Goal: Information Seeking & Learning: Learn about a topic

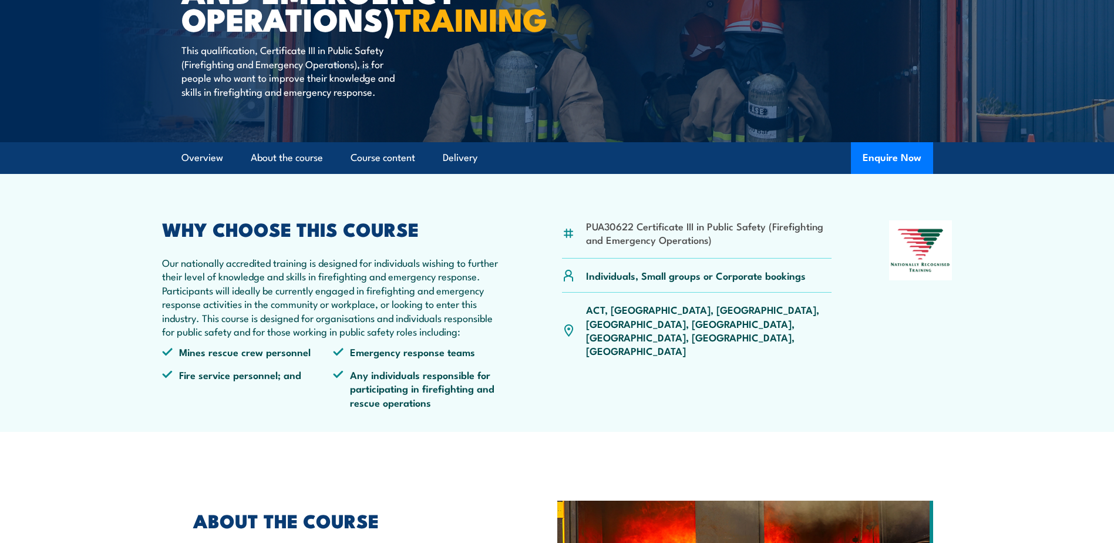
scroll to position [235, 0]
drag, startPoint x: 182, startPoint y: 382, endPoint x: 284, endPoint y: 385, distance: 102.2
click at [283, 358] on li "Mines rescue crew personnel" at bounding box center [248, 351] width 172 height 14
drag, startPoint x: 284, startPoint y: 385, endPoint x: 298, endPoint y: 422, distance: 39.6
click at [294, 408] on li "Fire service personnel; and" at bounding box center [248, 387] width 172 height 41
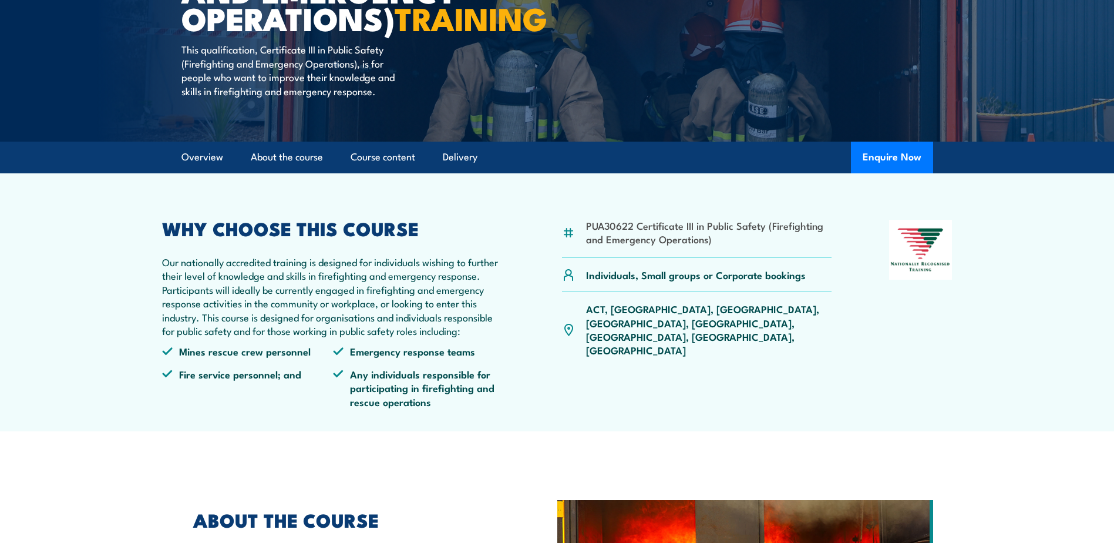
drag, startPoint x: 298, startPoint y: 422, endPoint x: 389, endPoint y: 388, distance: 96.4
click at [375, 388] on ul "Mines rescue crew personnel Emergency response teams Fire service personnel; an…" at bounding box center [333, 380] width 343 height 73
drag, startPoint x: 389, startPoint y: 388, endPoint x: 525, endPoint y: 384, distance: 135.8
click at [525, 384] on div "PUA30622 Certificate III in Public Safety (Firefighting and Emergency Operation…" at bounding box center [557, 318] width 791 height 197
drag, startPoint x: 789, startPoint y: 308, endPoint x: 552, endPoint y: 304, distance: 236.7
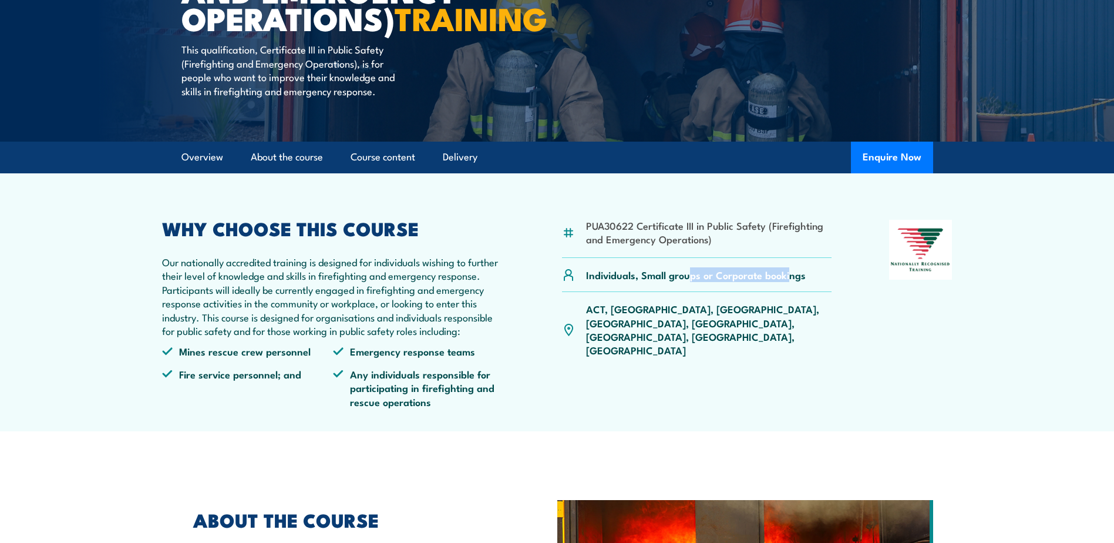
click at [552, 304] on div "PUA30622 Certificate III in Public Safety (Firefighting and Emergency Operation…" at bounding box center [557, 318] width 791 height 197
click at [237, 317] on p "Our nationally accredited training is designed for individuals wishing to furth…" at bounding box center [333, 296] width 343 height 82
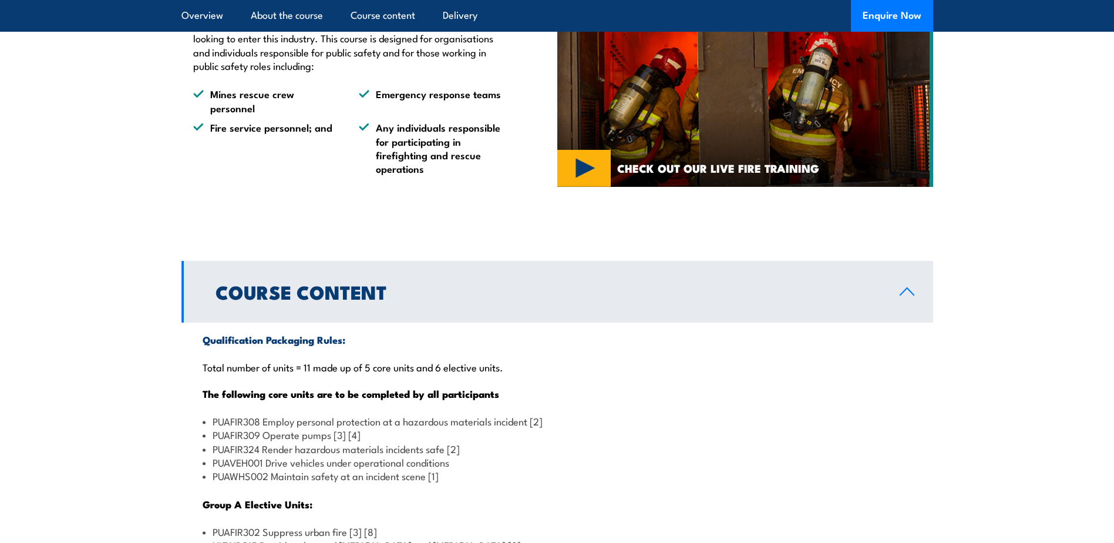
scroll to position [940, 0]
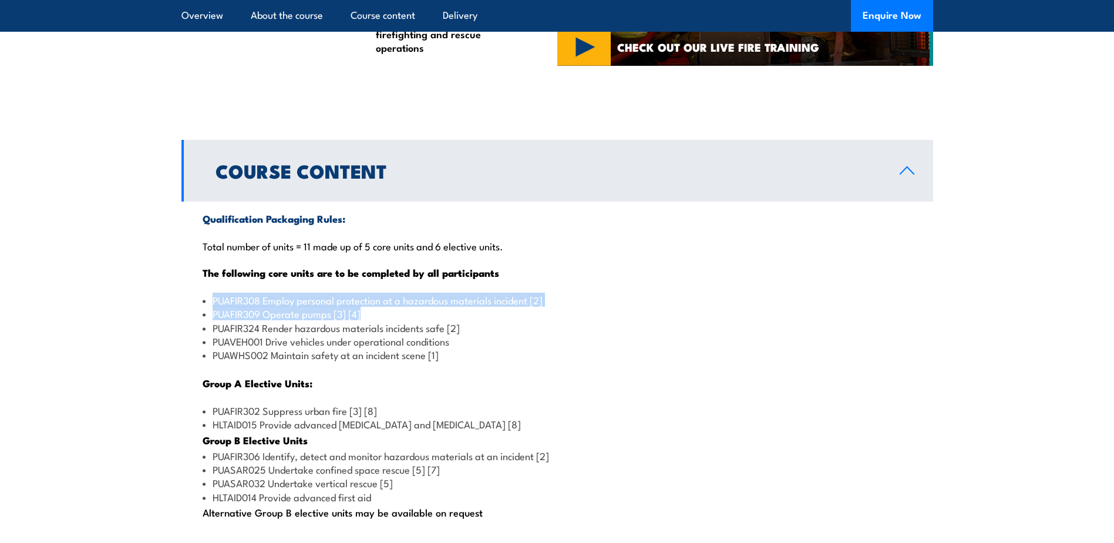
drag, startPoint x: 214, startPoint y: 330, endPoint x: 409, endPoint y: 335, distance: 195.1
click at [409, 335] on ul "PUAFIR308 Employ personal protection at a hazardous materials incident [2] PUAF…" at bounding box center [558, 327] width 710 height 69
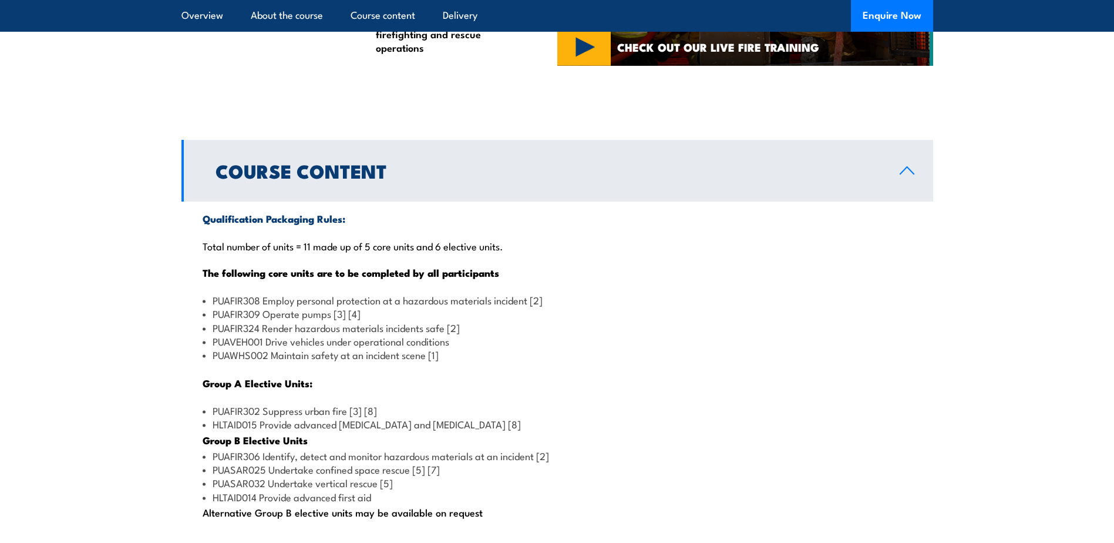
drag, startPoint x: 409, startPoint y: 335, endPoint x: 512, endPoint y: 357, distance: 105.1
click at [512, 334] on li "PUAFIR324 Render hazardous materials incidents safe [2]" at bounding box center [558, 328] width 710 height 14
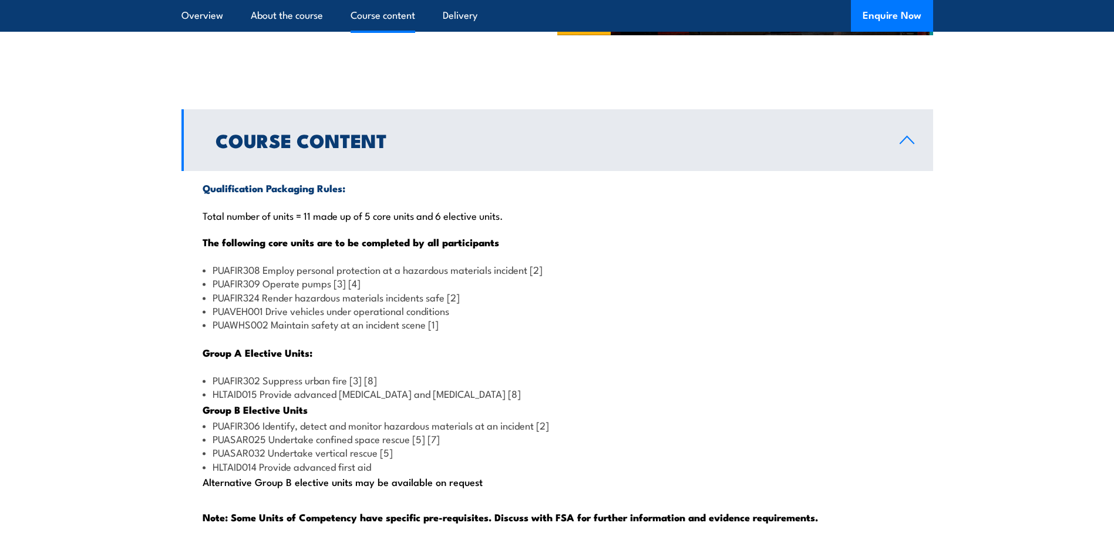
scroll to position [998, 0]
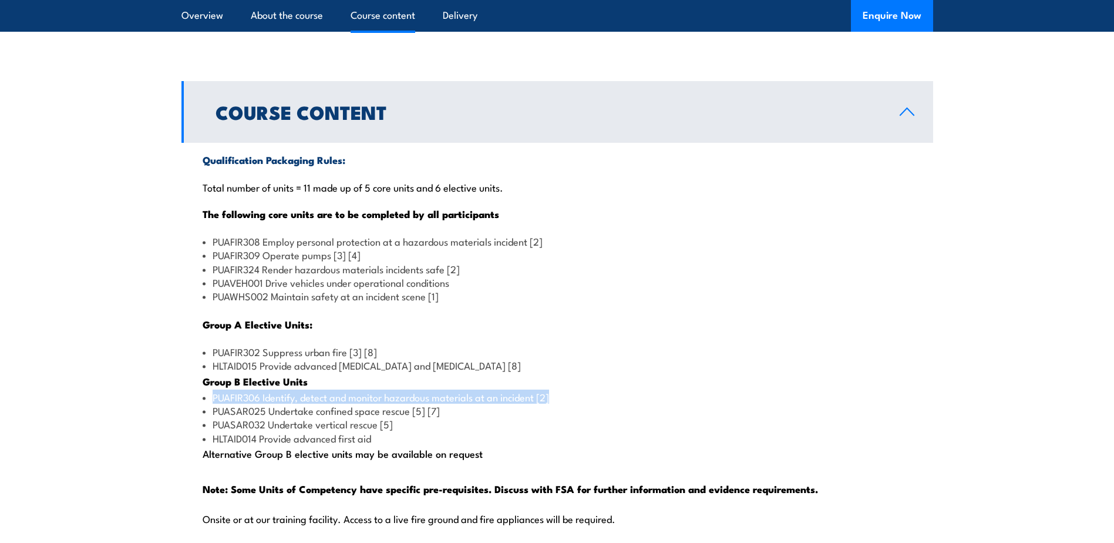
drag, startPoint x: 264, startPoint y: 425, endPoint x: 559, endPoint y: 425, distance: 294.8
click at [559, 404] on li "PUAFIR306 Identify, detect and monitor hazardous materials at an incident [2]" at bounding box center [558, 397] width 710 height 14
drag, startPoint x: 559, startPoint y: 425, endPoint x: 491, endPoint y: 490, distance: 94.7
click at [488, 491] on div "Qualification Packaging Rules: Total number of units = 11 made up of 5 core uni…" at bounding box center [557, 346] width 752 height 406
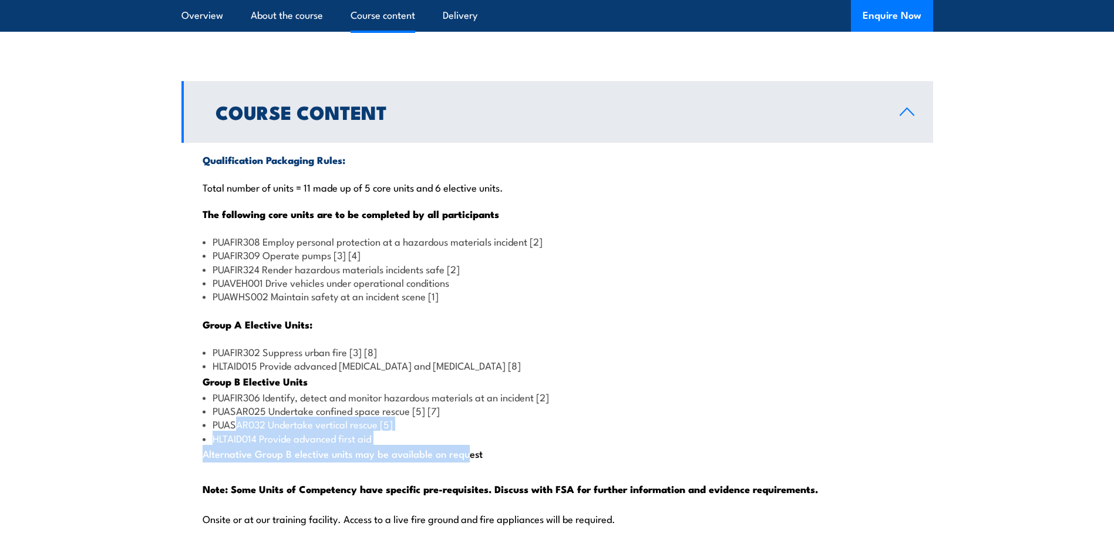
drag, startPoint x: 286, startPoint y: 465, endPoint x: 231, endPoint y: 455, distance: 56.0
click at [231, 455] on div "Qualification Packaging Rules: Total number of units = 11 made up of 5 core uni…" at bounding box center [557, 346] width 752 height 406
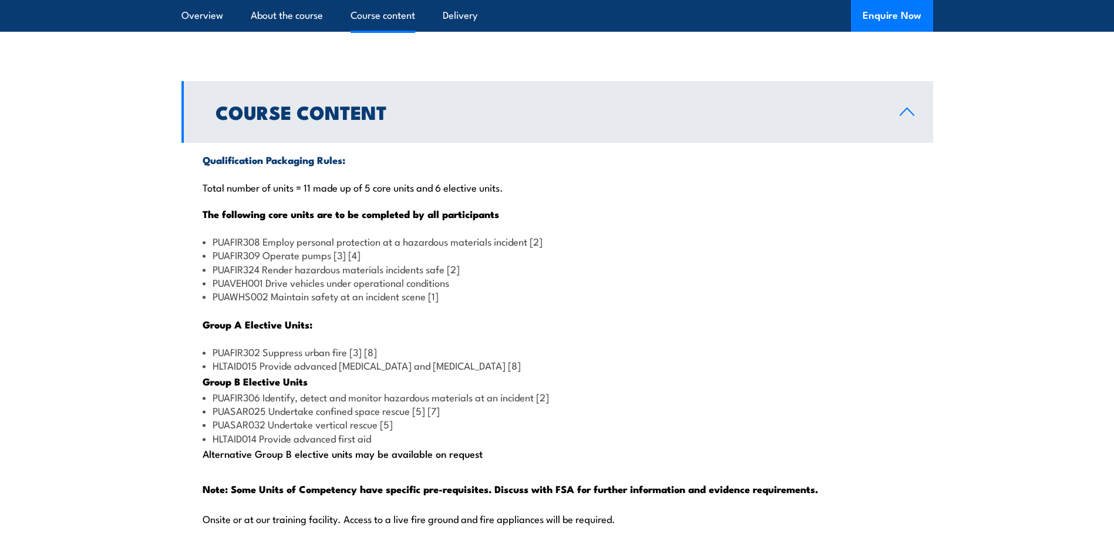
drag, startPoint x: 231, startPoint y: 455, endPoint x: 197, endPoint y: 455, distance: 33.5
click at [197, 455] on div "Qualification Packaging Rules: Total number of units = 11 made up of 5 core uni…" at bounding box center [557, 346] width 752 height 406
drag, startPoint x: 276, startPoint y: 483, endPoint x: 539, endPoint y: 479, distance: 263.2
click at [539, 479] on div "Qualification Packaging Rules: Total number of units = 11 made up of 5 core uni…" at bounding box center [557, 346] width 752 height 406
drag, startPoint x: 539, startPoint y: 479, endPoint x: 283, endPoint y: 442, distance: 259.2
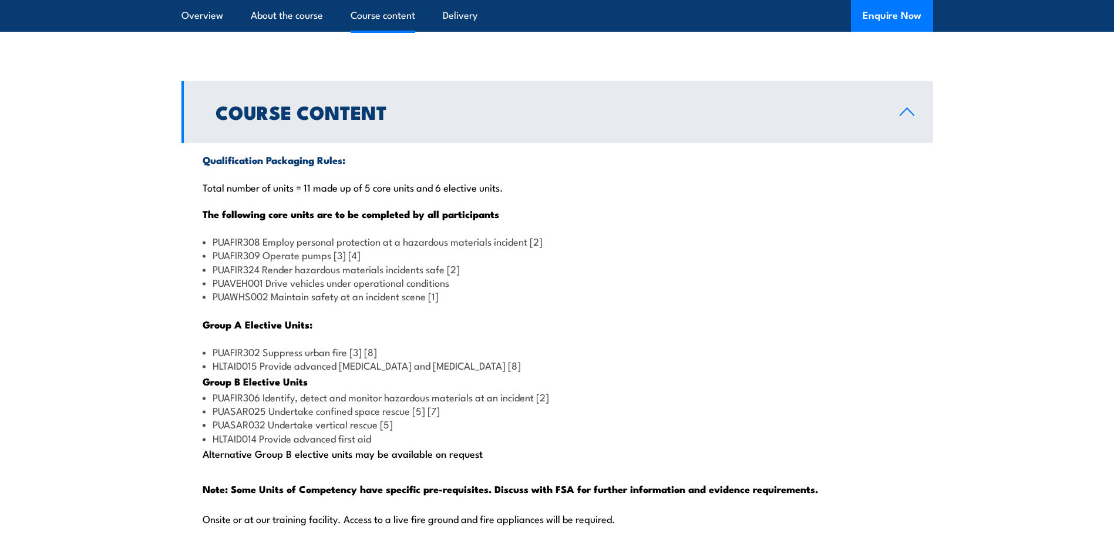
click at [283, 417] on li "PUASAR025 Undertake confined space rescue [5] [7]" at bounding box center [558, 411] width 710 height 14
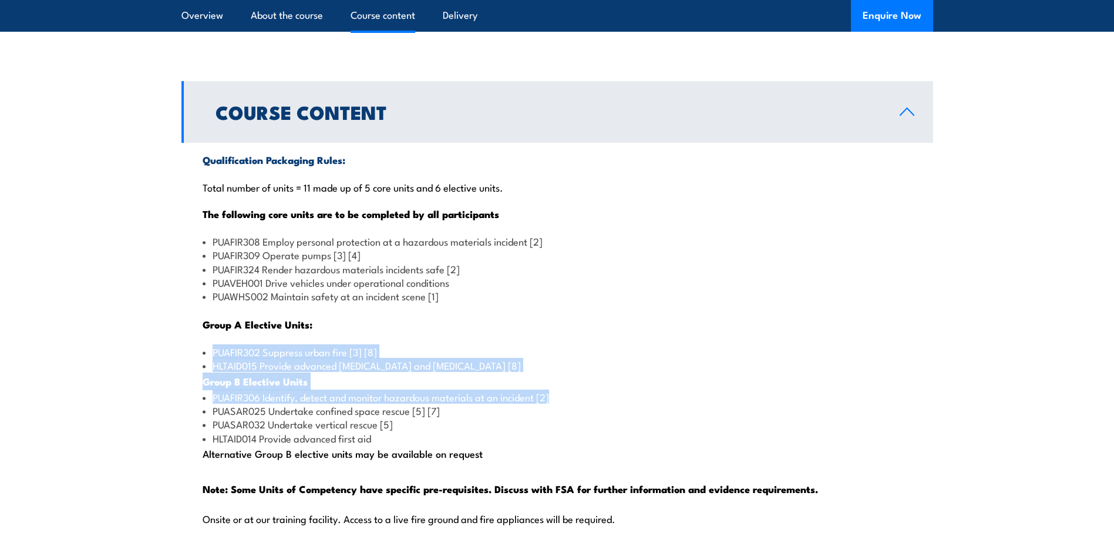
drag, startPoint x: 270, startPoint y: 380, endPoint x: 584, endPoint y: 418, distance: 315.9
click at [584, 418] on div "Qualification Packaging Rules: Total number of units = 11 made up of 5 core uni…" at bounding box center [557, 346] width 752 height 406
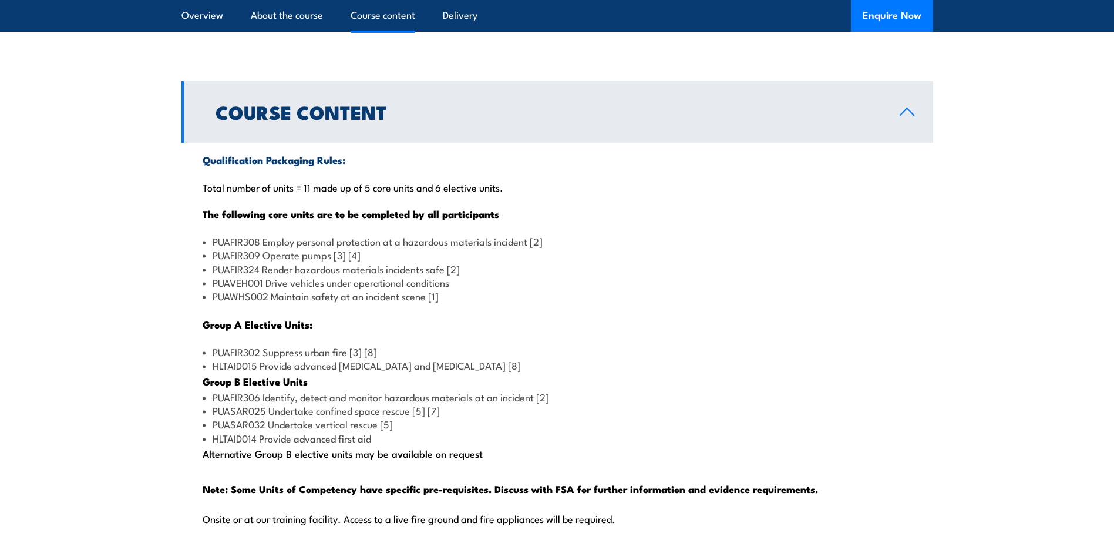
drag, startPoint x: 584, startPoint y: 418, endPoint x: 490, endPoint y: 498, distance: 123.7
click at [490, 498] on div "Qualification Packaging Rules: Total number of units = 11 made up of 5 core uni…" at bounding box center [557, 346] width 752 height 406
drag, startPoint x: 340, startPoint y: 517, endPoint x: 253, endPoint y: 520, distance: 87.0
click at [253, 496] on strong "Note: Some Units of Competency have specific pre-requisites. Discuss with FSA f…" at bounding box center [511, 488] width 616 height 15
drag, startPoint x: 253, startPoint y: 520, endPoint x: 247, endPoint y: 521, distance: 6.5
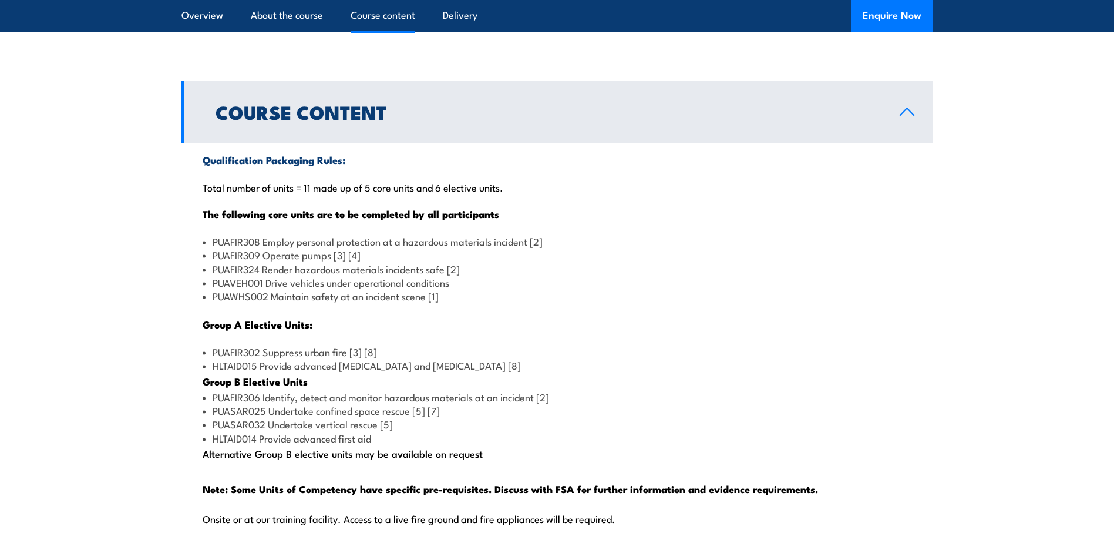
click at [247, 496] on strong "Note: Some Units of Competency have specific pre-requisites. Discuss with FSA f…" at bounding box center [511, 488] width 616 height 15
drag, startPoint x: 507, startPoint y: 506, endPoint x: 684, endPoint y: 504, distance: 176.8
click at [684, 504] on div "Qualification Packaging Rules: Total number of units = 11 made up of 5 core uni…" at bounding box center [557, 346] width 752 height 406
click at [344, 337] on div "Qualification Packaging Rules: Total number of units = 11 made up of 5 core uni…" at bounding box center [557, 346] width 752 height 406
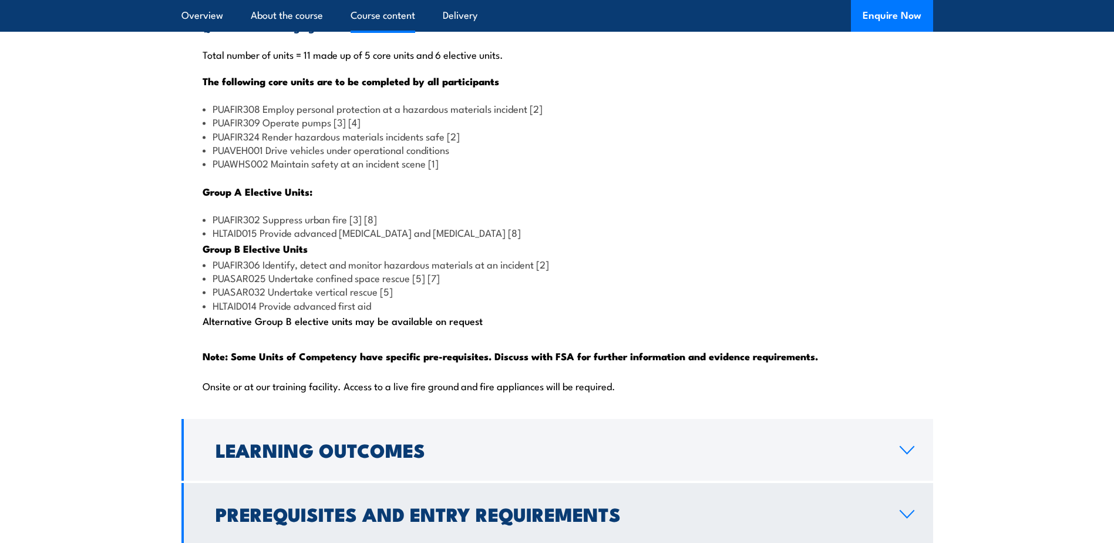
scroll to position [1351, 0]
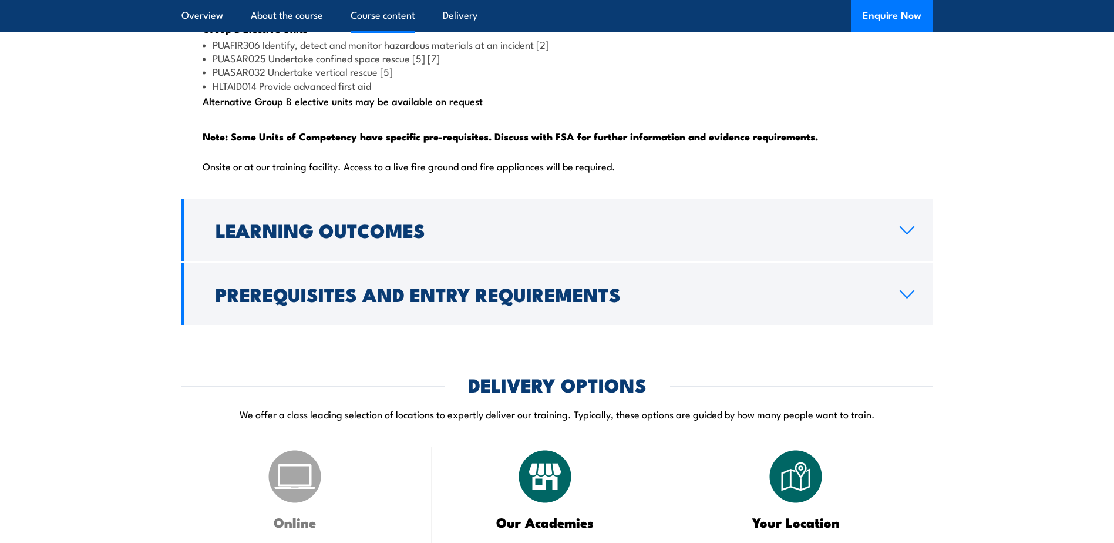
click at [449, 356] on div "COURSES > Emergency Response & Rescue Training Certificate III in Public Safety…" at bounding box center [557, 109] width 1114 height 2920
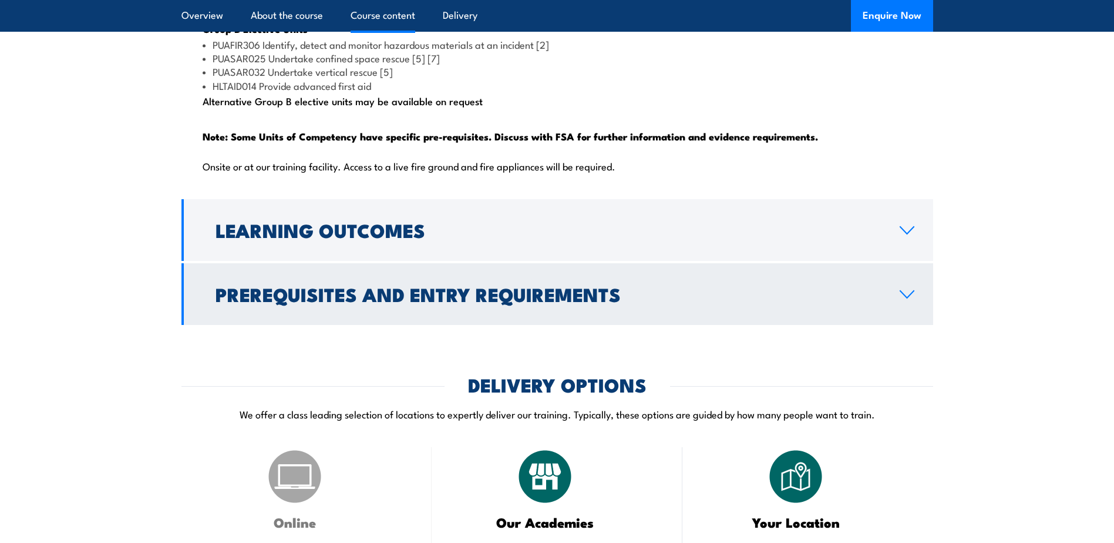
click at [469, 305] on link "Prerequisites and Entry Requirements" at bounding box center [557, 294] width 752 height 62
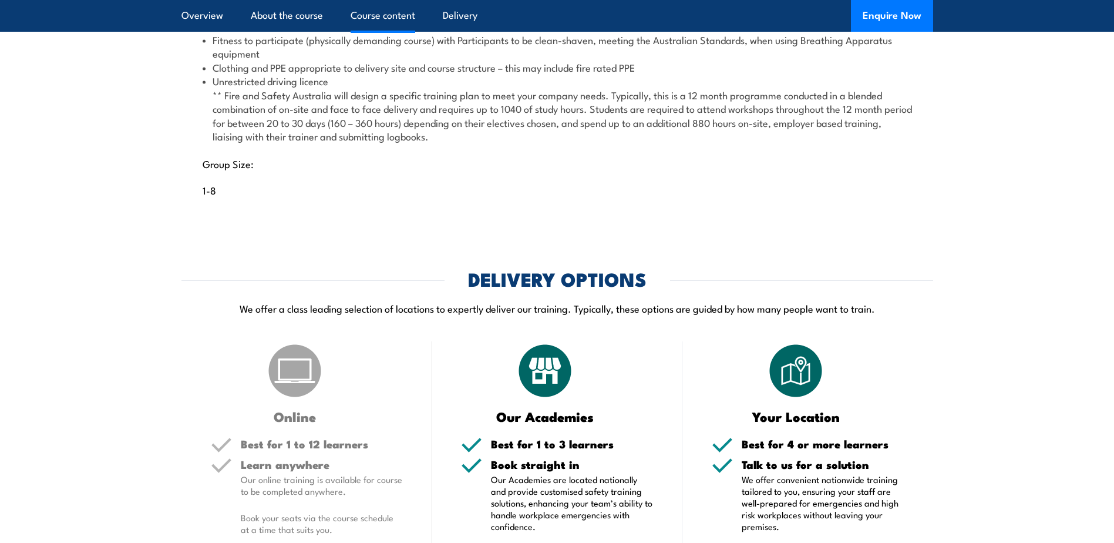
scroll to position [1201, 0]
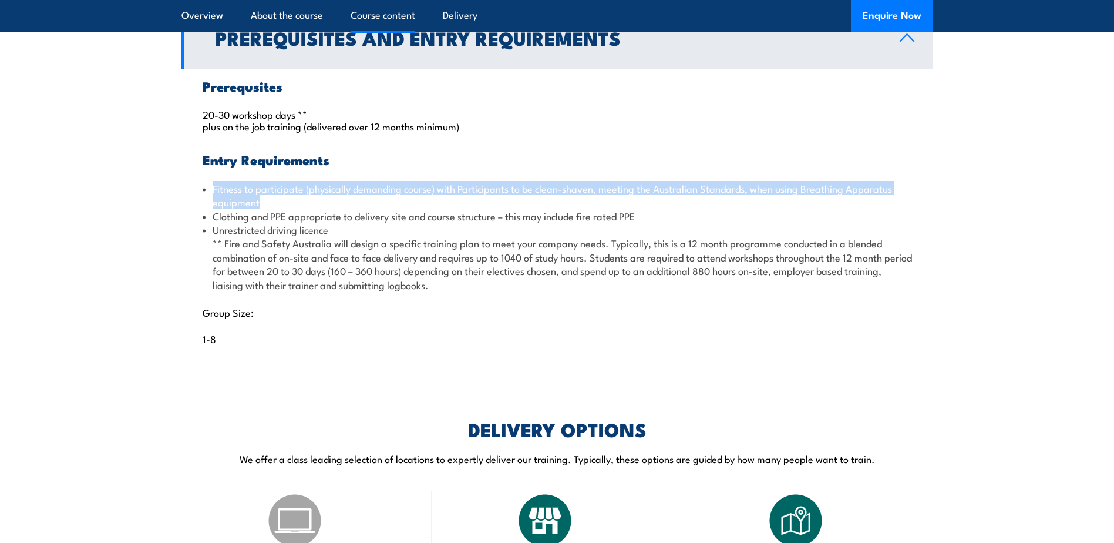
drag, startPoint x: 207, startPoint y: 219, endPoint x: 367, endPoint y: 234, distance: 159.9
click at [367, 209] on li "Fitness to participate (physically demanding course) with Participants to be cl…" at bounding box center [558, 195] width 710 height 28
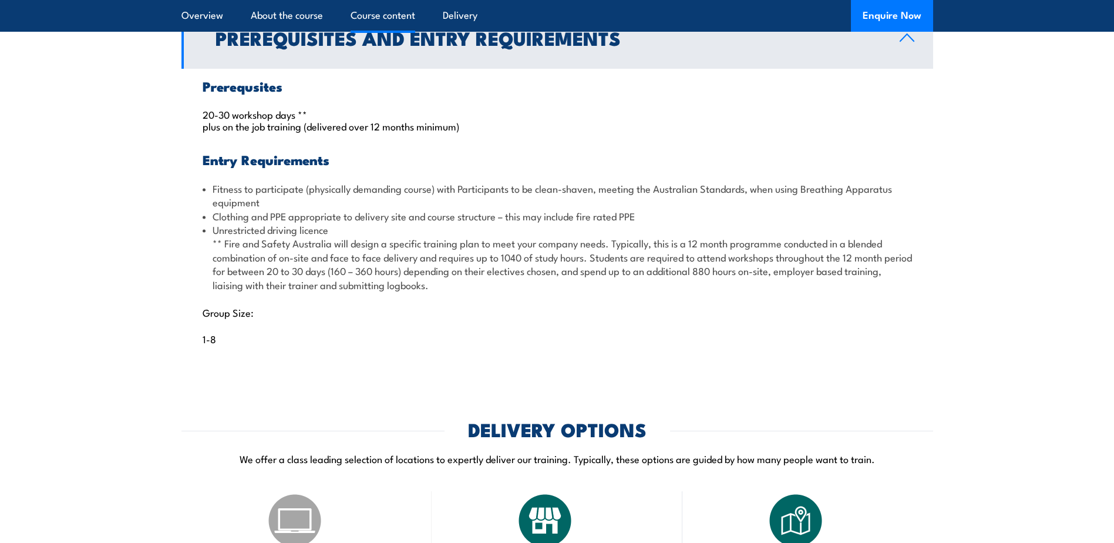
drag, startPoint x: 367, startPoint y: 234, endPoint x: 432, endPoint y: 231, distance: 65.3
click at [415, 223] on li "Clothing and PPE appropriate to delivery site and course structure – this may i…" at bounding box center [558, 216] width 710 height 14
drag, startPoint x: 505, startPoint y: 226, endPoint x: 624, endPoint y: 226, distance: 118.6
click at [620, 209] on li "Fitness to participate (physically demanding course) with Participants to be cl…" at bounding box center [558, 195] width 710 height 28
drag, startPoint x: 587, startPoint y: 222, endPoint x: 494, endPoint y: 230, distance: 93.1
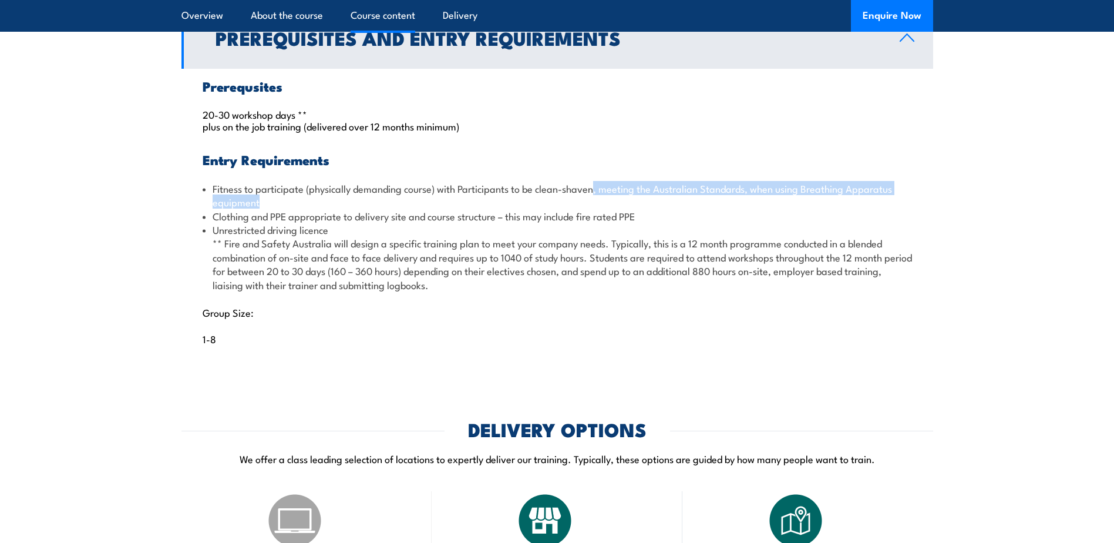
click at [494, 209] on li "Fitness to participate (physically demanding course) with Participants to be cl…" at bounding box center [558, 195] width 710 height 28
click at [679, 209] on li "Fitness to participate (physically demanding course) with Participants to be cl…" at bounding box center [558, 195] width 710 height 28
drag, startPoint x: 612, startPoint y: 211, endPoint x: 839, endPoint y: 209, distance: 226.7
click at [838, 209] on li "Fitness to participate (physically demanding course) with Participants to be cl…" at bounding box center [558, 195] width 710 height 28
drag, startPoint x: 839, startPoint y: 209, endPoint x: 880, endPoint y: 226, distance: 44.8
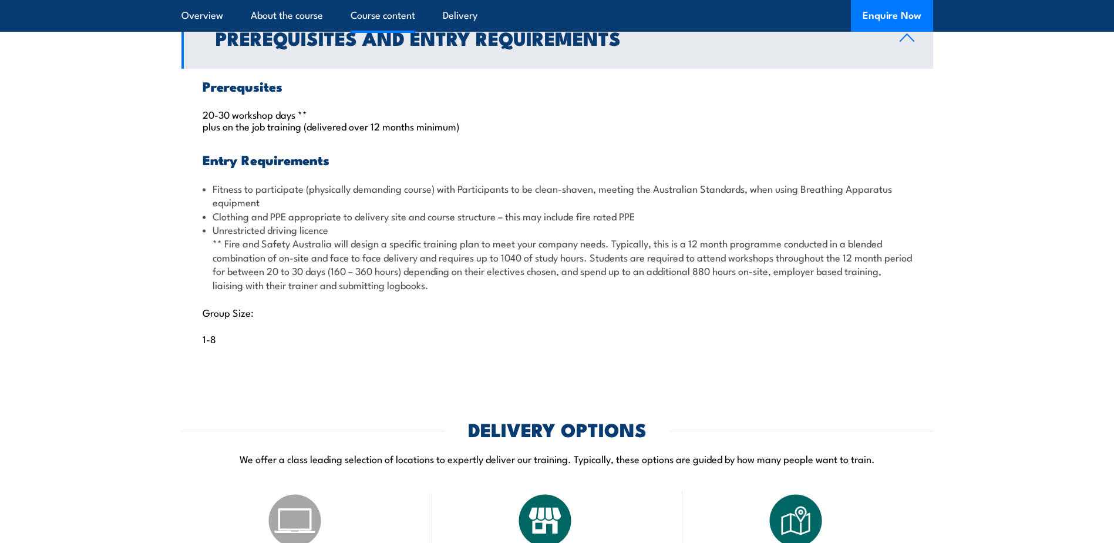
click at [900, 209] on li "Fitness to participate (physically demanding course) with Participants to be cl…" at bounding box center [558, 195] width 710 height 28
drag, startPoint x: 404, startPoint y: 248, endPoint x: 436, endPoint y: 253, distance: 32.6
click at [430, 252] on ul "Fitness to participate (physically demanding course) with Participants to be cl…" at bounding box center [558, 236] width 710 height 110
drag, startPoint x: 436, startPoint y: 253, endPoint x: 466, endPoint y: 275, distance: 37.8
click at [458, 277] on li "Unrestricted driving licence ** Fire and Safety Australia will design a specifi…" at bounding box center [558, 257] width 710 height 69
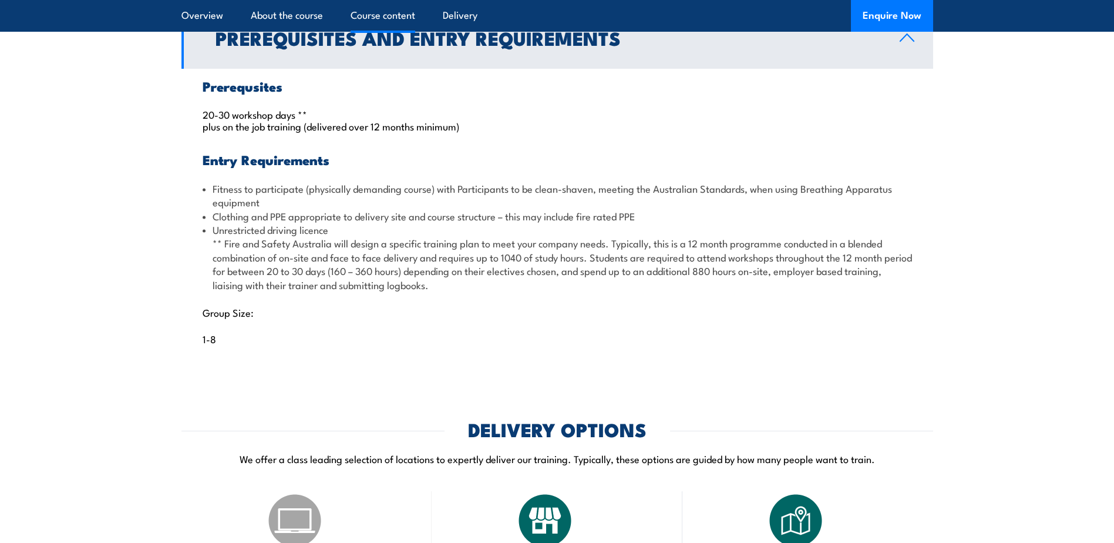
drag, startPoint x: 358, startPoint y: 271, endPoint x: 388, endPoint y: 268, distance: 29.5
click at [388, 268] on li "Unrestricted driving licence ** Fire and Safety Australia will design a specifi…" at bounding box center [558, 257] width 710 height 69
drag, startPoint x: 835, startPoint y: 260, endPoint x: 886, endPoint y: 264, distance: 51.3
click at [885, 260] on li "Unrestricted driving licence ** Fire and Safety Australia will design a specifi…" at bounding box center [558, 257] width 710 height 69
drag, startPoint x: 268, startPoint y: 288, endPoint x: 600, endPoint y: 284, distance: 332.5
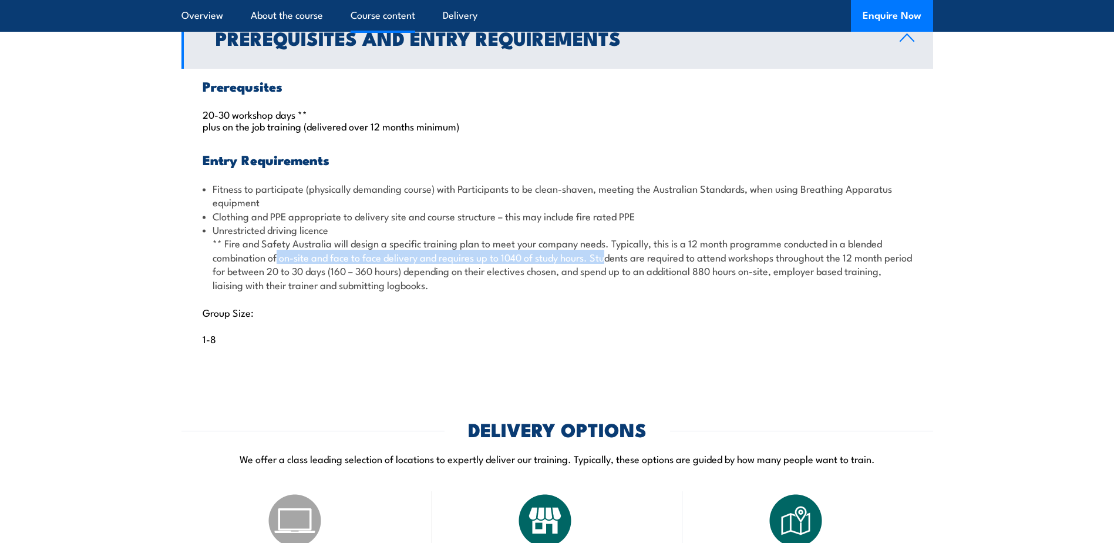
click at [600, 284] on li "Unrestricted driving licence ** Fire and Safety Australia will design a specifi…" at bounding box center [558, 257] width 710 height 69
drag, startPoint x: 600, startPoint y: 284, endPoint x: 639, endPoint y: 304, distance: 43.6
click at [639, 291] on li "Unrestricted driving licence ** Fire and Safety Australia will design a specifi…" at bounding box center [558, 257] width 710 height 69
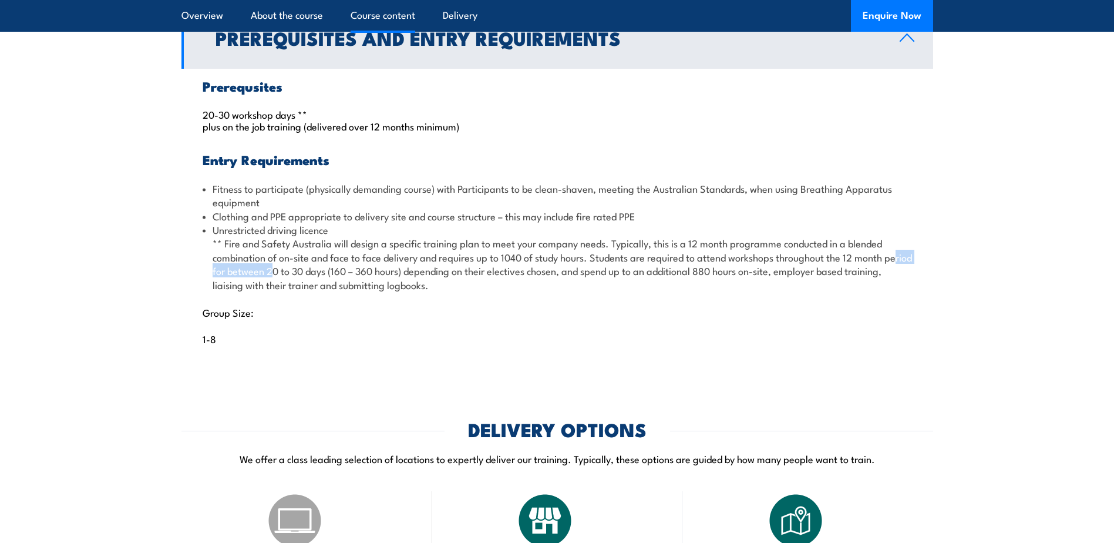
drag
click at [331, 291] on li "Unrestricted driving licence ** Fire and Safety Australia will design a specifi…" at bounding box center [558, 257] width 710 height 69
click at [351, 331] on div "Prerequsites 20-30 workshop days ** plus on the job training (delivered over 12…" at bounding box center [557, 219] width 752 height 301
click at [621, 291] on li "Unrestricted driving licence ** Fire and Safety Australia will design a specifi…" at bounding box center [558, 257] width 710 height 69
click at [664, 291] on li "Unrestricted driving licence ** Fire and Safety Australia will design a specifi…" at bounding box center [558, 257] width 710 height 69
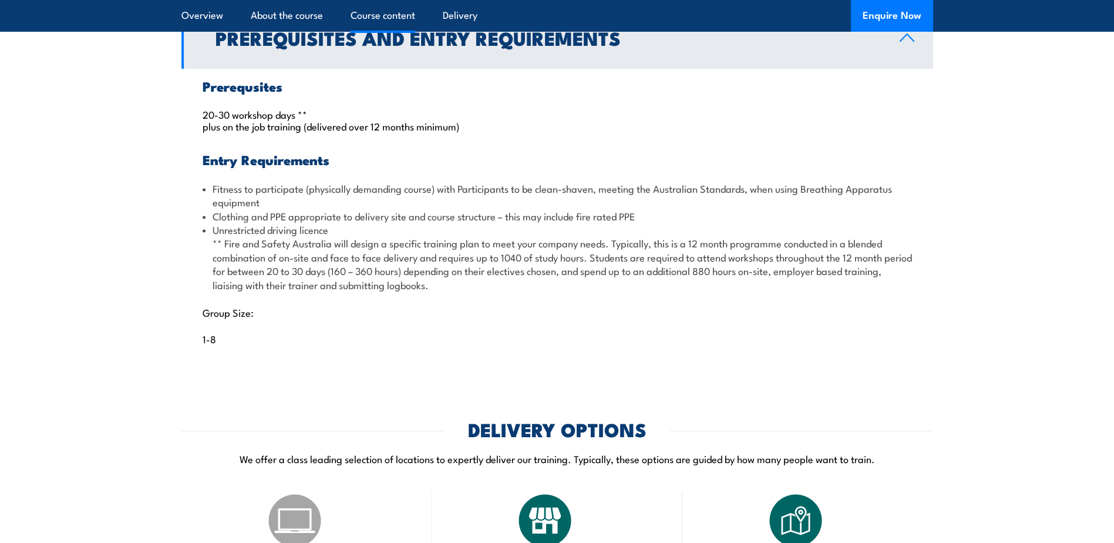
click at [117, 354] on section "Course Content Qualification Packaging Rules: Total number of units = 11 made u…" at bounding box center [557, 124] width 1114 height 490
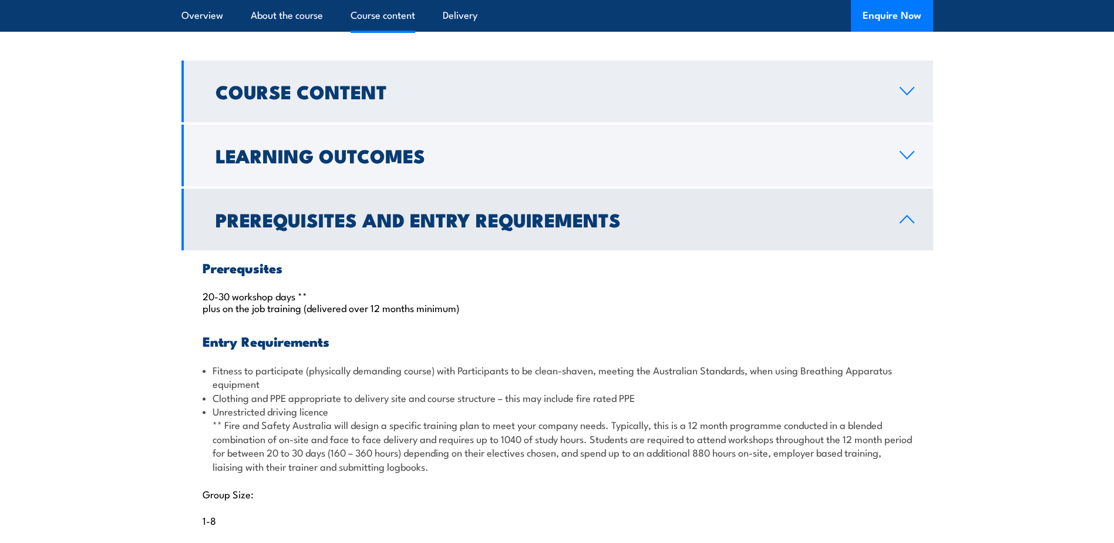
scroll to position [966, 0]
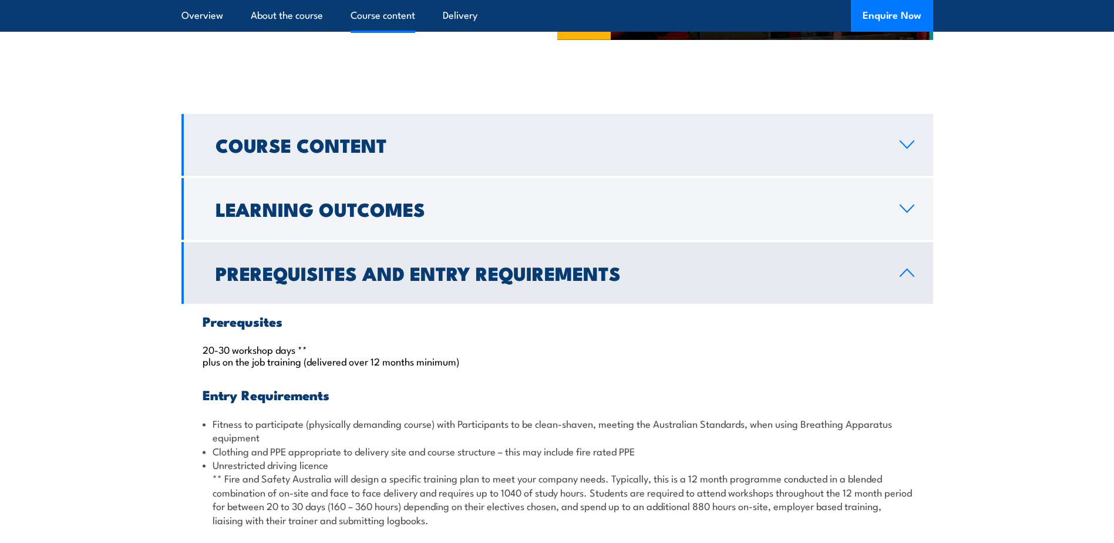
click at [375, 176] on link "Course Content" at bounding box center [557, 145] width 752 height 62
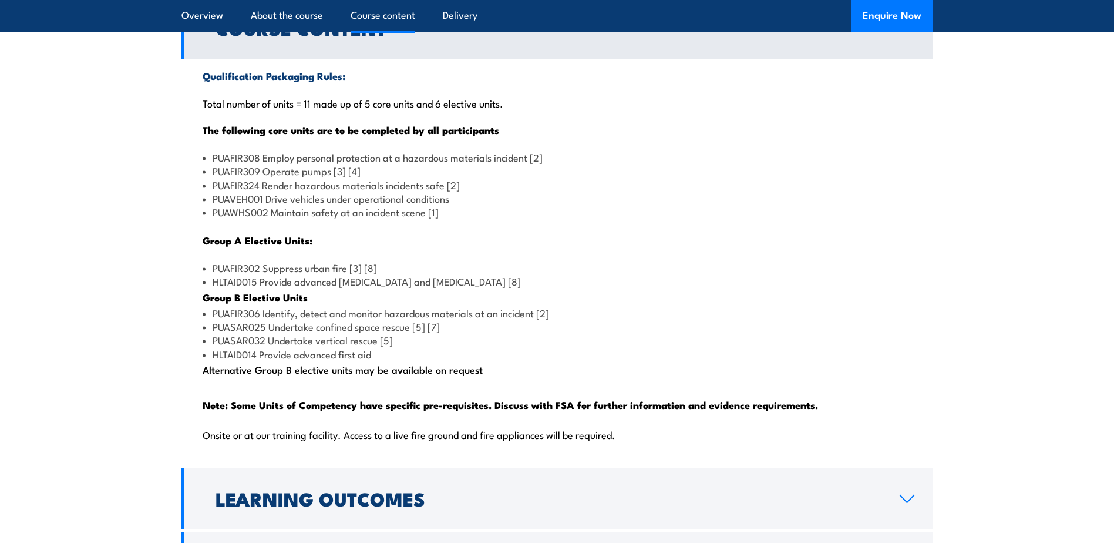
scroll to position [1083, 0]
drag, startPoint x: 226, startPoint y: 337, endPoint x: 562, endPoint y: 344, distance: 336.6
click at [562, 319] on li "PUAFIR306 Identify, detect and monitor hazardous materials at an incident [2]" at bounding box center [558, 312] width 710 height 14
click at [537, 360] on li "HLTAID014 Provide advanced first aid" at bounding box center [558, 354] width 710 height 14
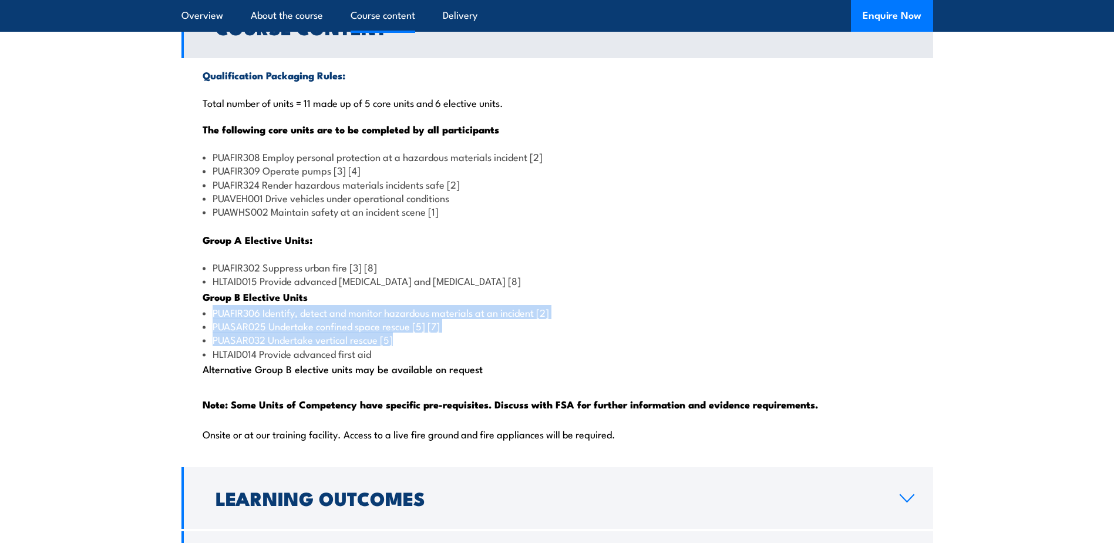
click at [203, 339] on ul "PUAFIR306 Identify, detect and monitor hazardous materials at an incident [2] P…" at bounding box center [558, 332] width 710 height 55
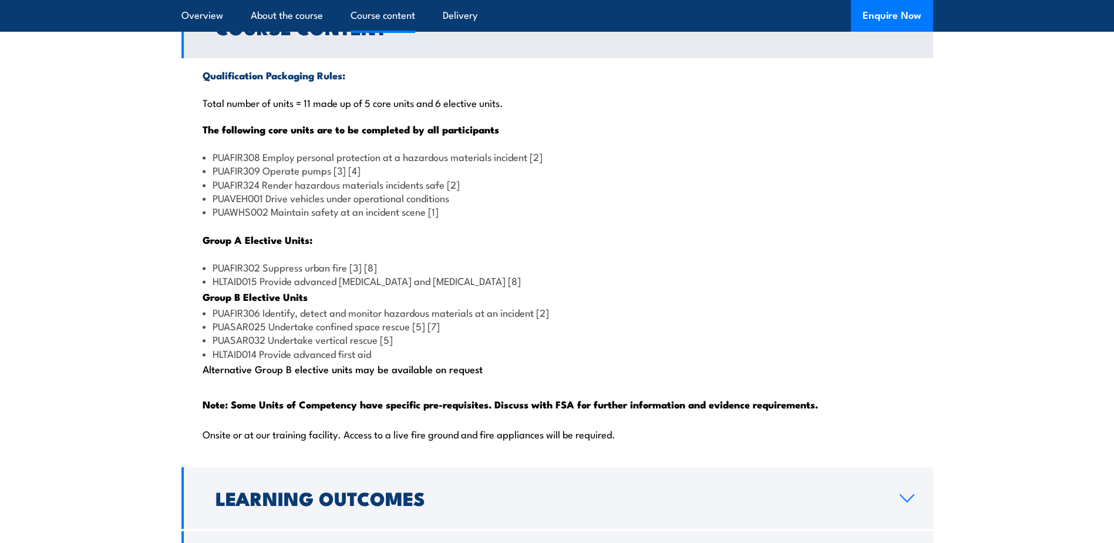
click at [328, 360] on li "HLTAID014 Provide advanced first aid" at bounding box center [558, 354] width 710 height 14
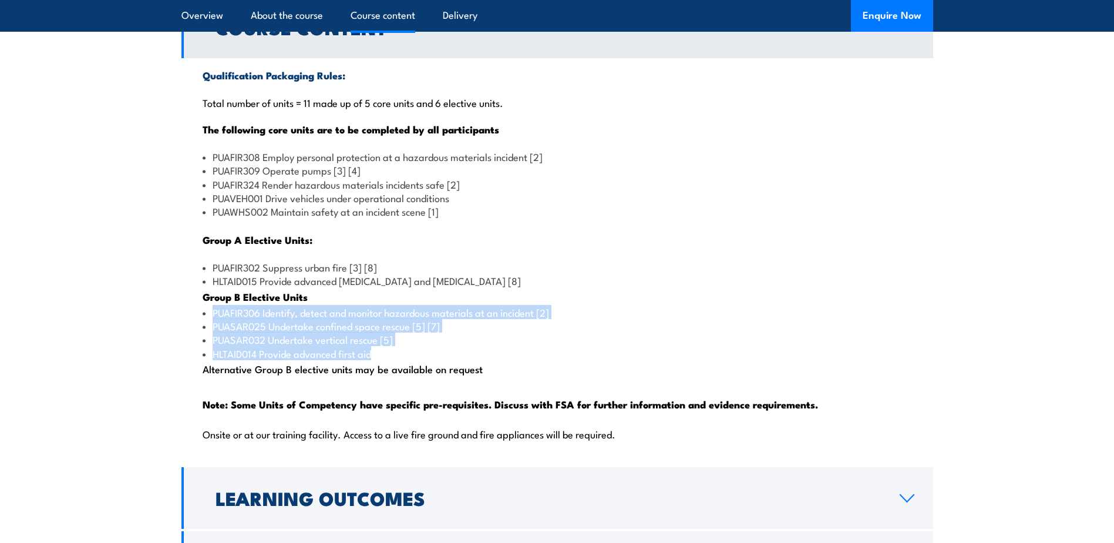
click at [205, 342] on ul "PUAFIR306 Identify, detect and monitor hazardous materials at an incident [2] P…" at bounding box center [558, 332] width 710 height 55
click at [142, 379] on section "Course Content Qualification Packaging Rules: Total number of units = 11 made u…" at bounding box center [557, 294] width 1114 height 596
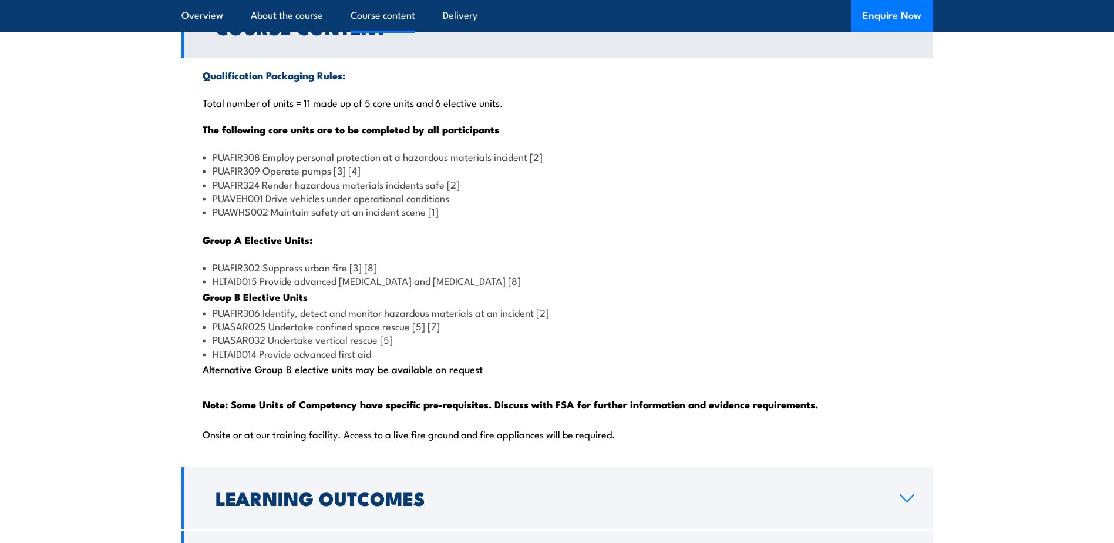
click at [428, 163] on li "PUAFIR308 Employ personal protection at a hazardous materials incident [2]" at bounding box center [558, 157] width 710 height 14
click at [418, 191] on li "PUAFIR324 Render hazardous materials incidents safe [2]" at bounding box center [558, 184] width 710 height 14
click at [298, 177] on li "PUAFIR309 Operate pumps [3] [4]" at bounding box center [558, 170] width 710 height 14
drag, startPoint x: 226, startPoint y: 300, endPoint x: 402, endPoint y: 288, distance: 176.6
click at [402, 288] on ul "PUAFIR302 Suppress urban fire [3] [8] HLTAID015 Provide advanced resuscitation …" at bounding box center [558, 274] width 710 height 28
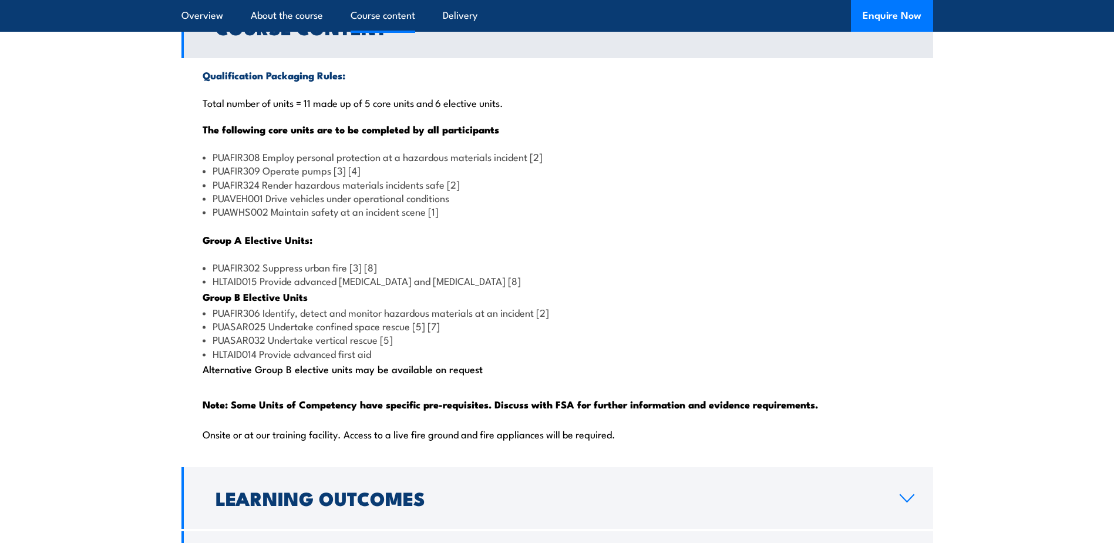
click at [419, 274] on li "PUAFIR302 Suppress urban fire [3] [8]" at bounding box center [558, 267] width 710 height 14
drag, startPoint x: 360, startPoint y: 315, endPoint x: 436, endPoint y: 311, distance: 75.9
click at [436, 287] on li "HLTAID015 Provide advanced resuscitation and oxygen therapy [8]" at bounding box center [558, 281] width 710 height 14
drag, startPoint x: 436, startPoint y: 311, endPoint x: 466, endPoint y: 313, distance: 30.0
click at [466, 287] on li "HLTAID015 Provide advanced resuscitation and oxygen therapy [8]" at bounding box center [558, 281] width 710 height 14
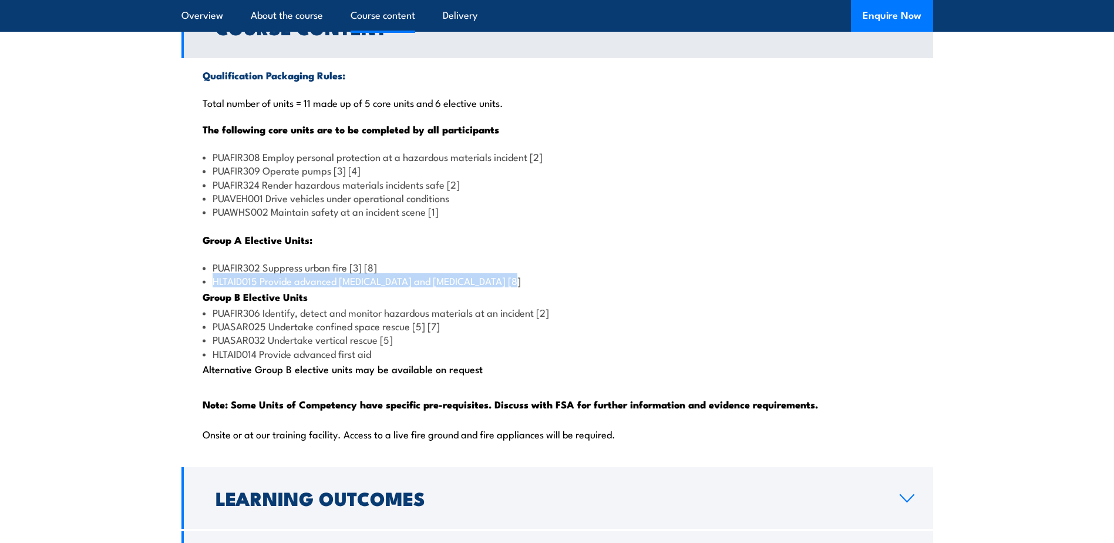
drag, startPoint x: 538, startPoint y: 312, endPoint x: 204, endPoint y: 304, distance: 334.3
click at [204, 287] on li "HLTAID015 Provide advanced resuscitation and oxygen therapy [8]" at bounding box center [558, 281] width 710 height 14
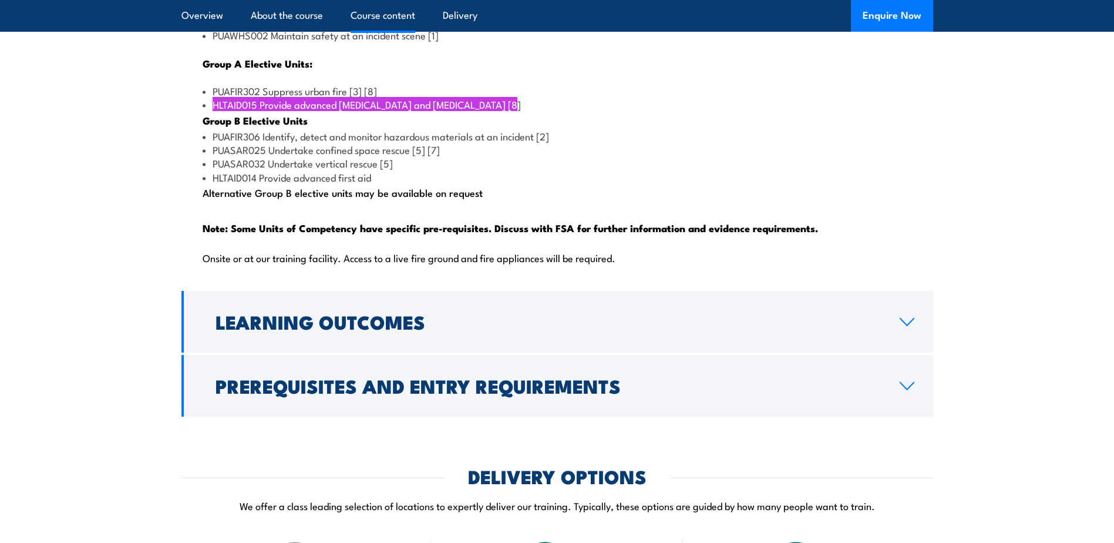
scroll to position [1142, 0]
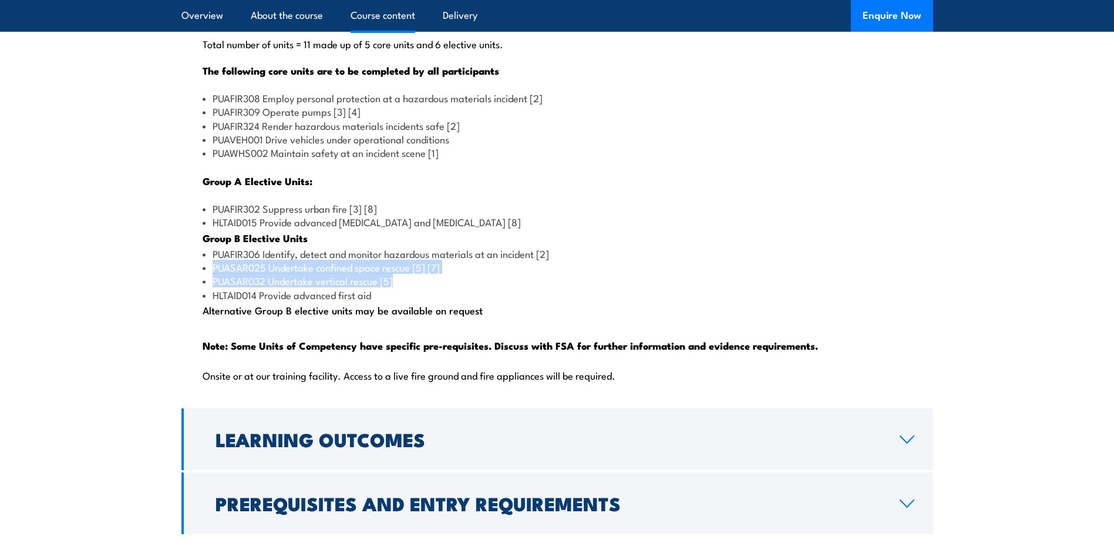
drag, startPoint x: 406, startPoint y: 308, endPoint x: 209, endPoint y: 300, distance: 198.1
click at [209, 300] on ul "PUAFIR306 Identify, detect and monitor hazardous materials at an incident [2] P…" at bounding box center [558, 274] width 710 height 55
drag, startPoint x: 398, startPoint y: 308, endPoint x: 386, endPoint y: 309, distance: 11.2
click at [398, 287] on li "PUASAR032 Undertake vertical rescue [5]" at bounding box center [558, 281] width 710 height 14
click at [340, 287] on li "PUASAR032 Undertake vertical rescue [5]" at bounding box center [558, 281] width 710 height 14
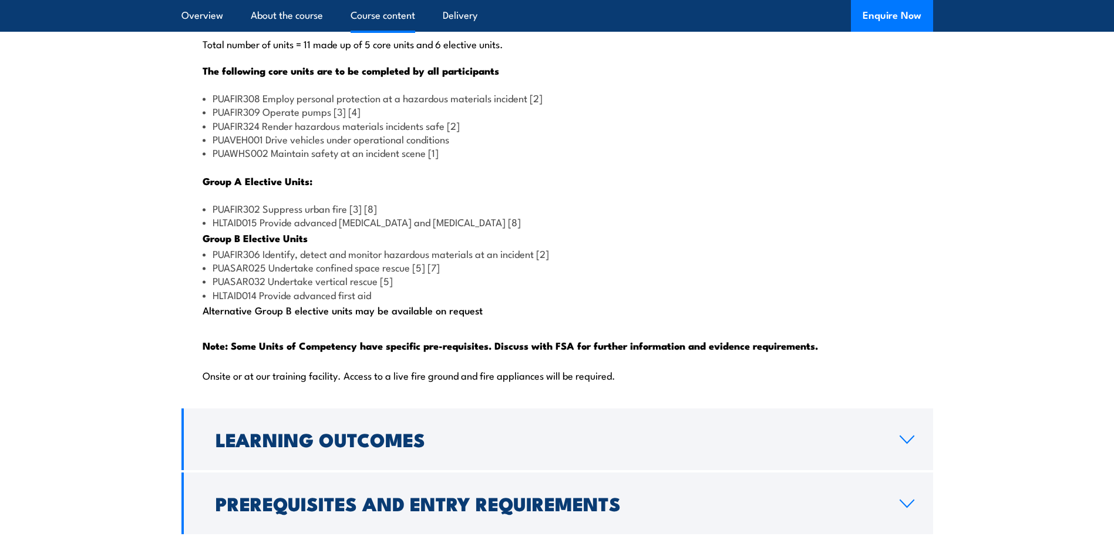
click at [351, 274] on li "PUASAR025 Undertake confined space rescue [5] [7]" at bounding box center [558, 267] width 710 height 14
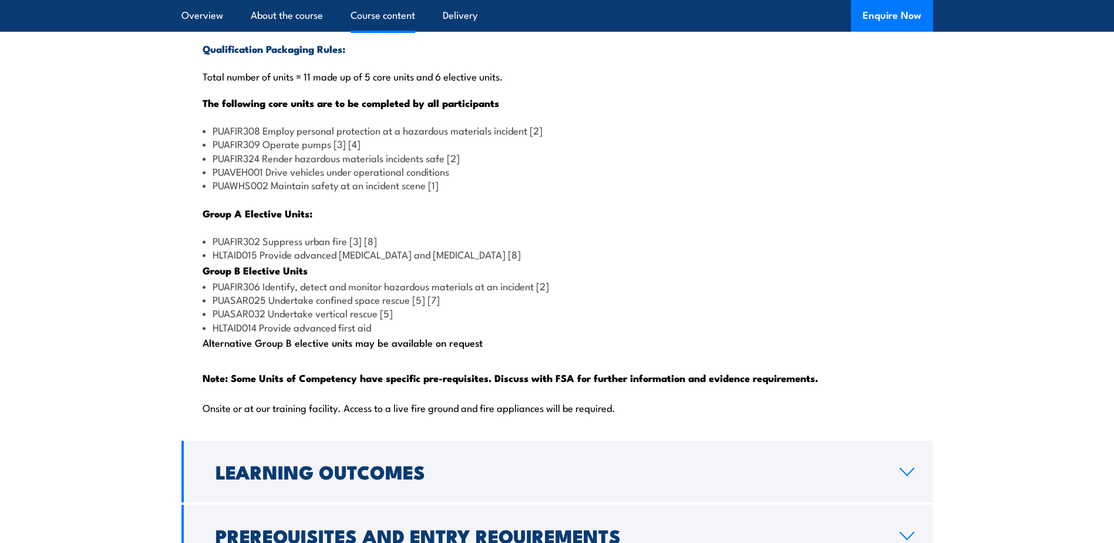
scroll to position [1083, 0]
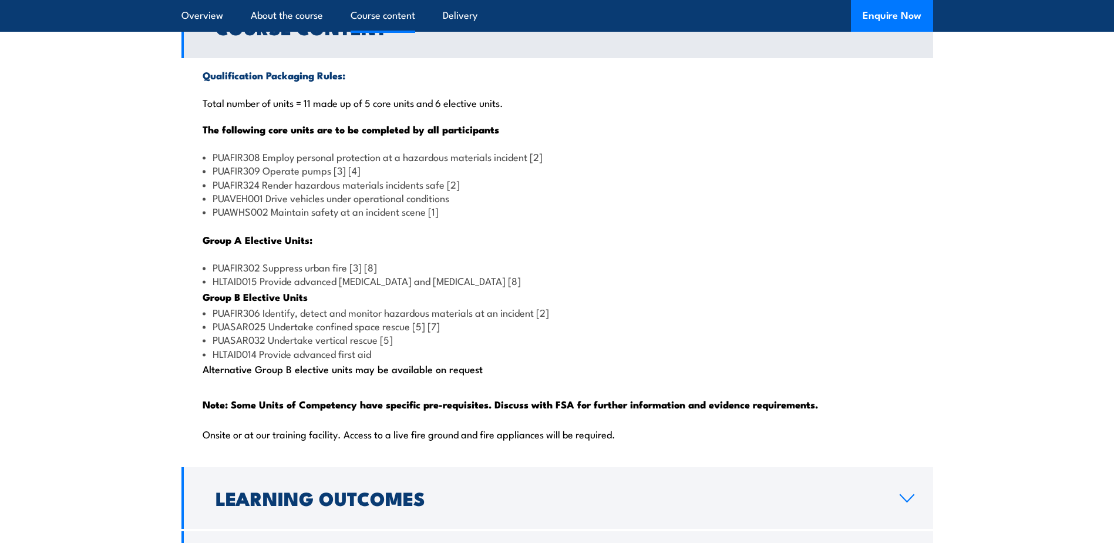
click at [310, 389] on div "Qualification Packaging Rules: Total number of units = 11 made up of 5 core uni…" at bounding box center [557, 261] width 752 height 406
click at [317, 346] on li "PUASAR032 Undertake vertical rescue [5]" at bounding box center [558, 339] width 710 height 14
click at [320, 332] on li "PUASAR025 Undertake confined space rescue [5] [7]" at bounding box center [558, 326] width 710 height 14
click at [342, 319] on li "PUAFIR306 Identify, detect and monitor hazardous materials at an incident [2]" at bounding box center [558, 312] width 710 height 14
drag, startPoint x: 563, startPoint y: 331, endPoint x: 537, endPoint y: 332, distance: 25.3
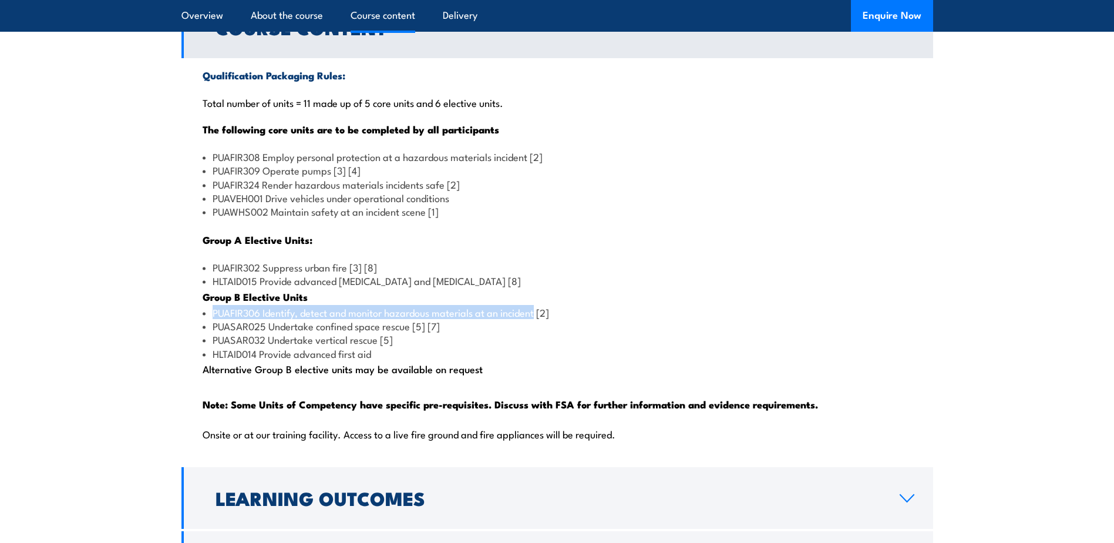
click at [537, 332] on div "Qualification Packaging Rules: Total number of units = 11 made up of 5 core uni…" at bounding box center [557, 261] width 752 height 406
drag, startPoint x: 537, startPoint y: 332, endPoint x: 603, endPoint y: 341, distance: 66.4
click at [603, 319] on li "PUAFIR306 Identify, detect and monitor hazardous materials at an incident [2]" at bounding box center [558, 312] width 710 height 14
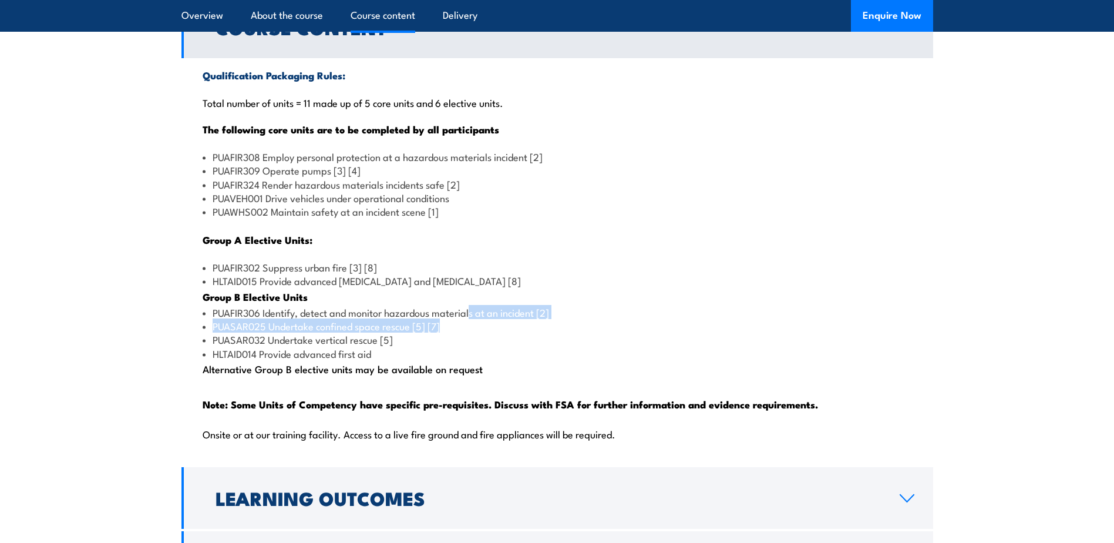
drag, startPoint x: 570, startPoint y: 348, endPoint x: 473, endPoint y: 344, distance: 97.6
click at [473, 344] on ul "PUAFIR306 Identify, detect and monitor hazardous materials at an incident [2] P…" at bounding box center [558, 332] width 710 height 55
click at [315, 319] on li "PUAFIR306 Identify, detect and monitor hazardous materials at an incident [2]" at bounding box center [558, 312] width 710 height 14
drag, startPoint x: 566, startPoint y: 336, endPoint x: 196, endPoint y: 338, distance: 369.4
click at [196, 338] on div "Qualification Packaging Rules: Total number of units = 11 made up of 5 core uni…" at bounding box center [557, 261] width 752 height 406
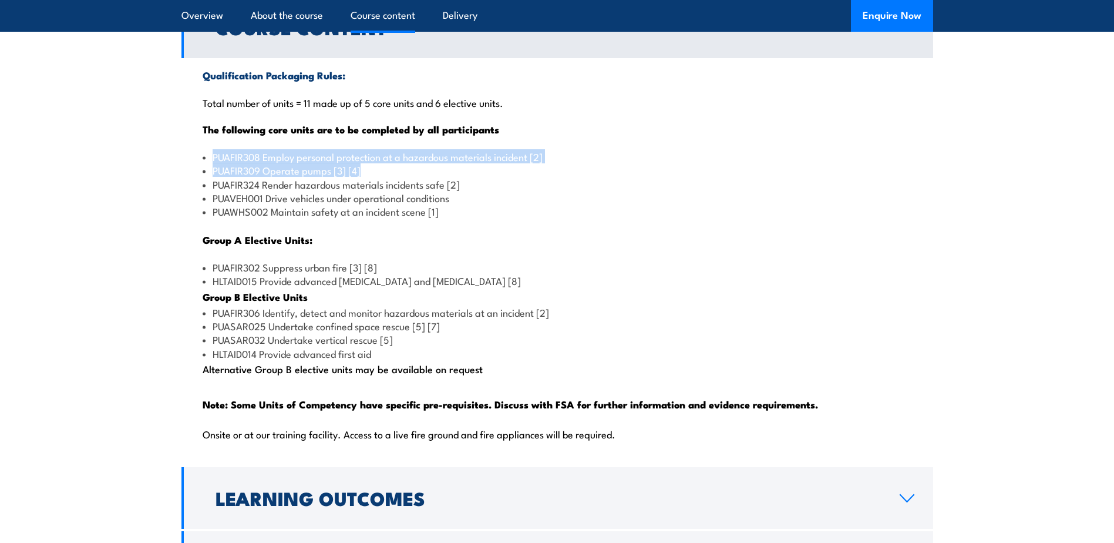
drag, startPoint x: 364, startPoint y: 198, endPoint x: 193, endPoint y: 181, distance: 171.7
click at [193, 181] on div "Qualification Packaging Rules: Total number of units = 11 made up of 5 core uni…" at bounding box center [557, 261] width 752 height 406
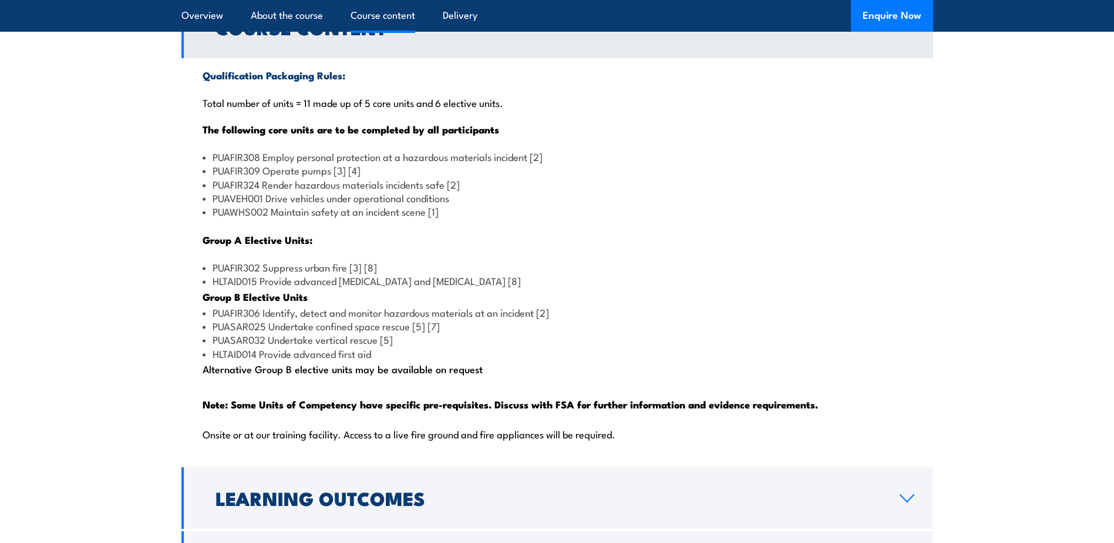
click at [408, 191] on li "PUAFIR324 Render hazardous materials incidents safe [2]" at bounding box center [558, 184] width 710 height 14
drag, startPoint x: 490, startPoint y: 215, endPoint x: 209, endPoint y: 216, distance: 280.8
click at [209, 191] on li "PUAFIR324 Render hazardous materials incidents safe [2]" at bounding box center [558, 184] width 710 height 14
drag, startPoint x: 209, startPoint y: 216, endPoint x: 382, endPoint y: 231, distance: 173.9
click at [382, 204] on li "PUAVEH001 Drive vehicles under operational conditions" at bounding box center [558, 198] width 710 height 14
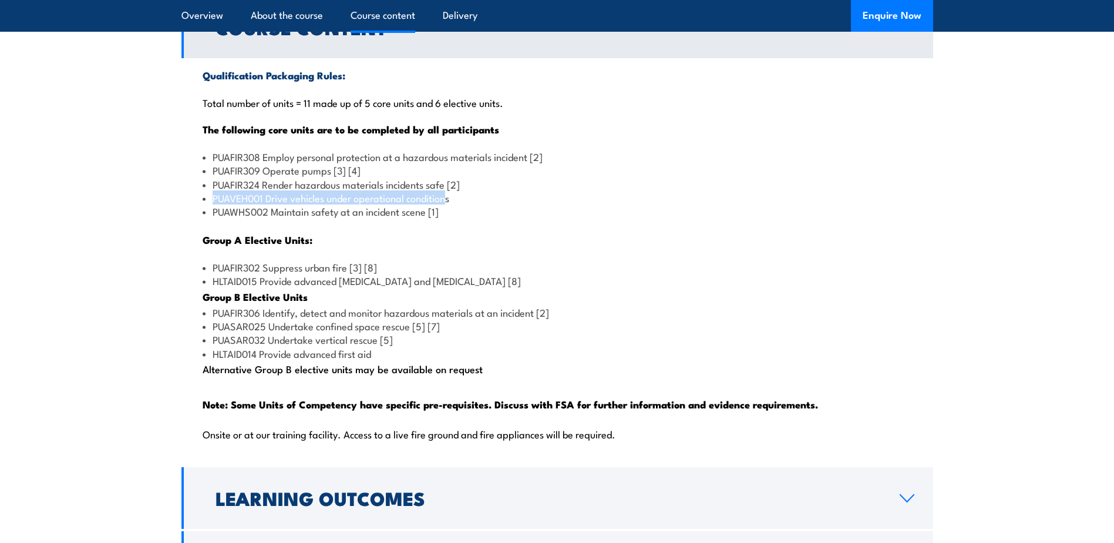
drag, startPoint x: 439, startPoint y: 230, endPoint x: 214, endPoint y: 227, distance: 225.0
click at [214, 204] on li "PUAVEH001 Drive vehicles under operational conditions" at bounding box center [558, 198] width 710 height 14
drag, startPoint x: 214, startPoint y: 227, endPoint x: 321, endPoint y: 257, distance: 111.2
click at [321, 257] on div "Qualification Packaging Rules: Total number of units = 11 made up of 5 core uni…" at bounding box center [557, 261] width 752 height 406
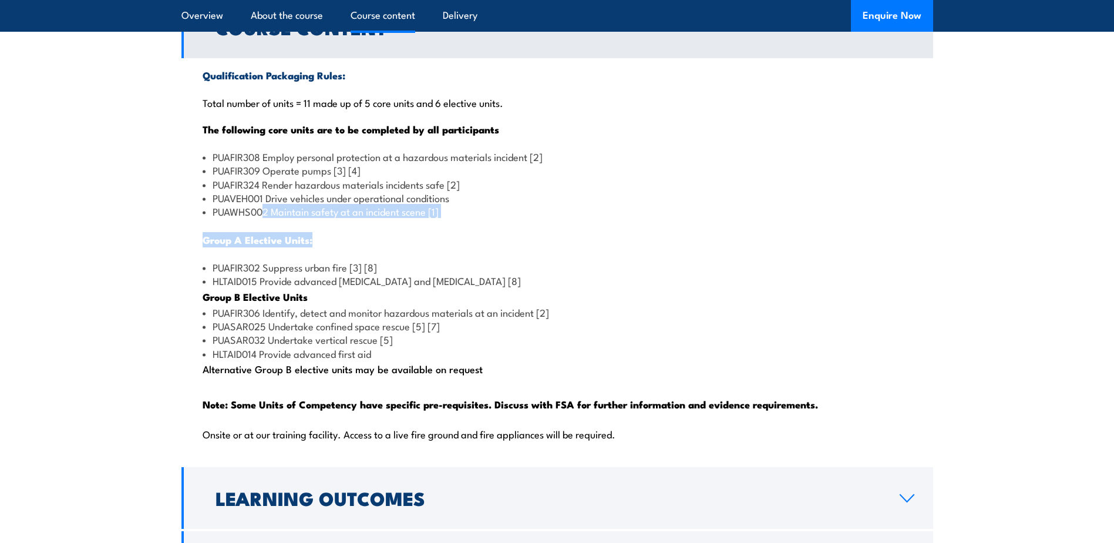
drag, startPoint x: 478, startPoint y: 244, endPoint x: 257, endPoint y: 245, distance: 221.4
click at [257, 245] on div "Qualification Packaging Rules: Total number of units = 11 made up of 5 core uni…" at bounding box center [557, 261] width 752 height 406
drag, startPoint x: 257, startPoint y: 245, endPoint x: 244, endPoint y: 248, distance: 12.7
click at [244, 248] on div "Qualification Packaging Rules: Total number of units = 11 made up of 5 core uni…" at bounding box center [557, 261] width 752 height 406
drag, startPoint x: 235, startPoint y: 244, endPoint x: 434, endPoint y: 249, distance: 199.2
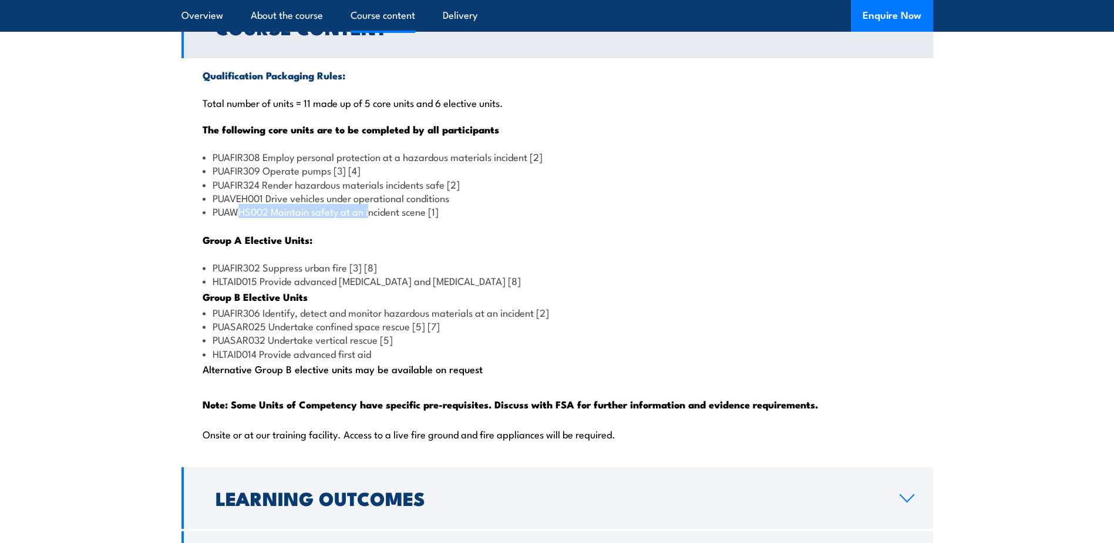
click at [434, 249] on div "Qualification Packaging Rules: Total number of units = 11 made up of 5 core uni…" at bounding box center [557, 261] width 752 height 406
drag, startPoint x: 434, startPoint y: 249, endPoint x: 455, endPoint y: 258, distance: 23.1
click at [455, 258] on div "Qualification Packaging Rules: Total number of units = 11 made up of 5 core uni…" at bounding box center [557, 261] width 752 height 406
drag, startPoint x: 447, startPoint y: 250, endPoint x: 251, endPoint y: 247, distance: 196.2
click at [251, 247] on div "Qualification Packaging Rules: Total number of units = 11 made up of 5 core uni…" at bounding box center [557, 261] width 752 height 406
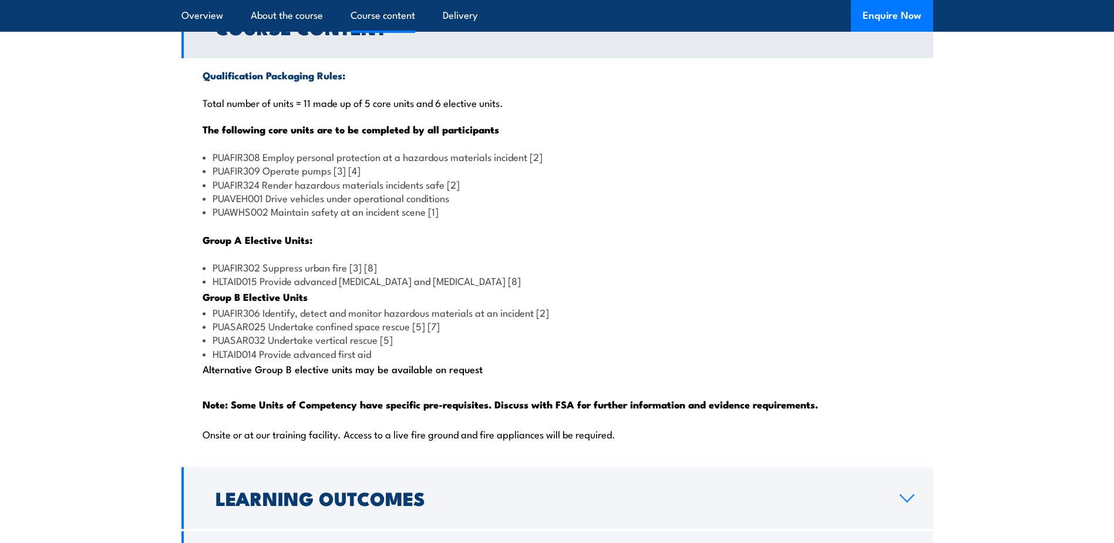
click at [247, 218] on li "PUAWHS002 Maintain safety at an incident scene [1]" at bounding box center [558, 211] width 710 height 14
drag, startPoint x: 216, startPoint y: 237, endPoint x: 511, endPoint y: 257, distance: 296.1
click at [511, 257] on div "Qualification Packaging Rules: Total number of units = 11 made up of 5 core uni…" at bounding box center [557, 261] width 752 height 406
drag, startPoint x: 511, startPoint y: 257, endPoint x: 456, endPoint y: 287, distance: 62.5
click at [456, 287] on div "Qualification Packaging Rules: Total number of units = 11 made up of 5 core uni…" at bounding box center [557, 261] width 752 height 406
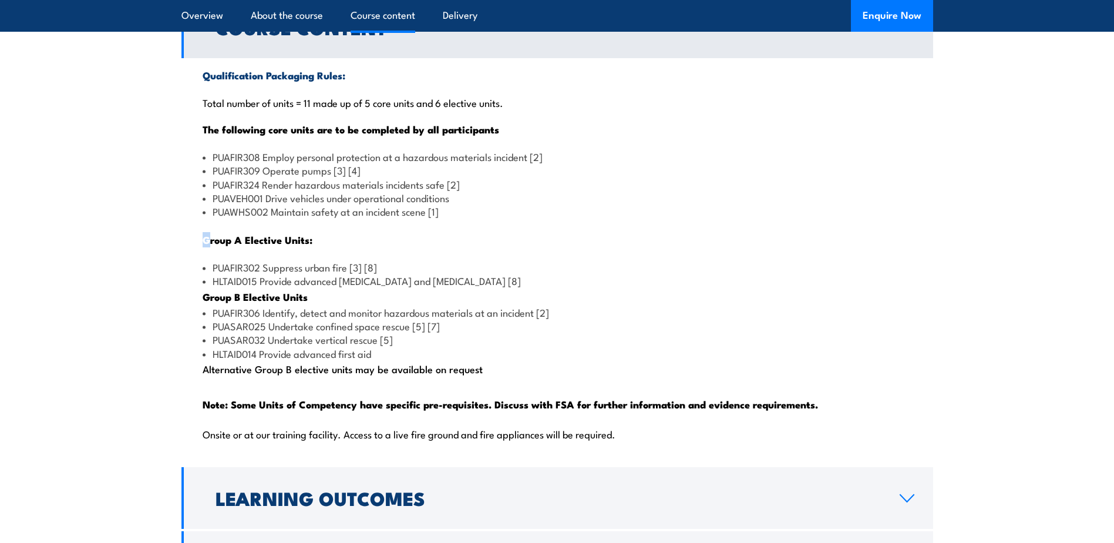
drag, startPoint x: 446, startPoint y: 242, endPoint x: 211, endPoint y: 248, distance: 235.0
click at [211, 248] on div "Qualification Packaging Rules: Total number of units = 11 made up of 5 core uni…" at bounding box center [557, 261] width 752 height 406
drag, startPoint x: 211, startPoint y: 248, endPoint x: 216, endPoint y: 241, distance: 8.8
click at [216, 218] on li "PUAWHS002 Maintain safety at an incident scene [1]" at bounding box center [558, 211] width 710 height 14
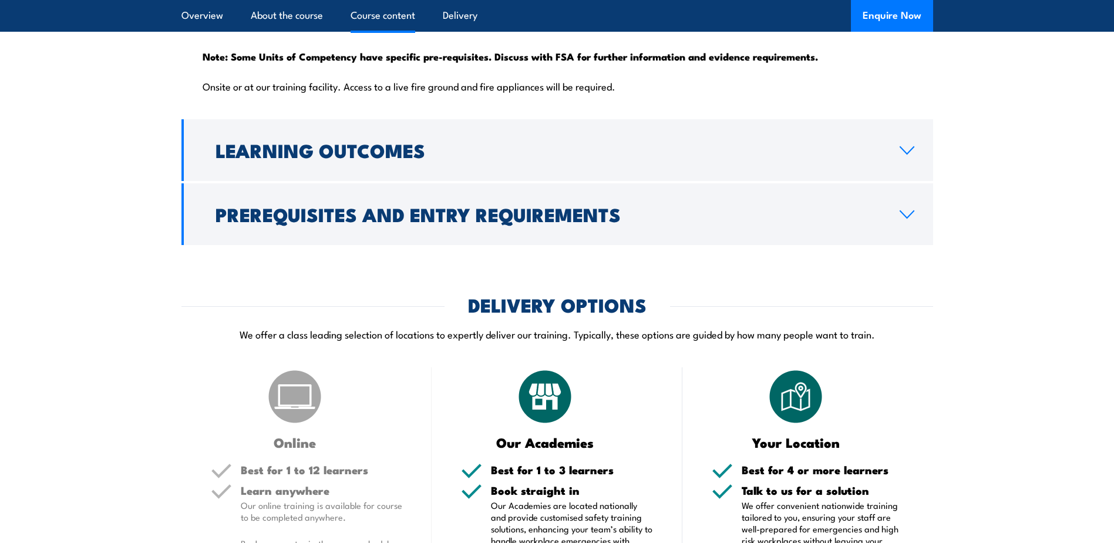
scroll to position [1528, 0]
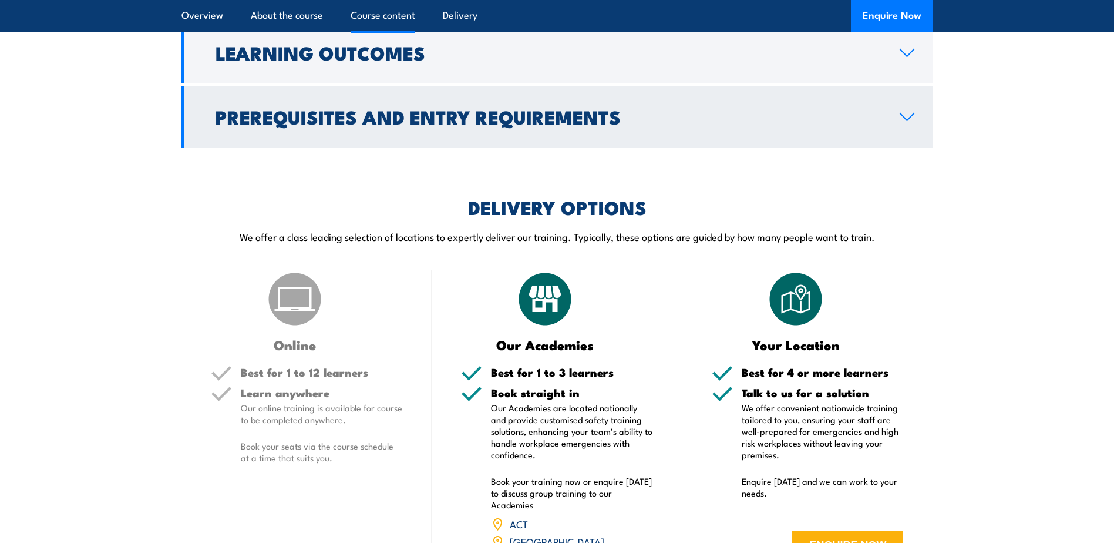
click at [391, 125] on h2 "Prerequisites and Entry Requirements" at bounding box center [548, 116] width 665 height 16
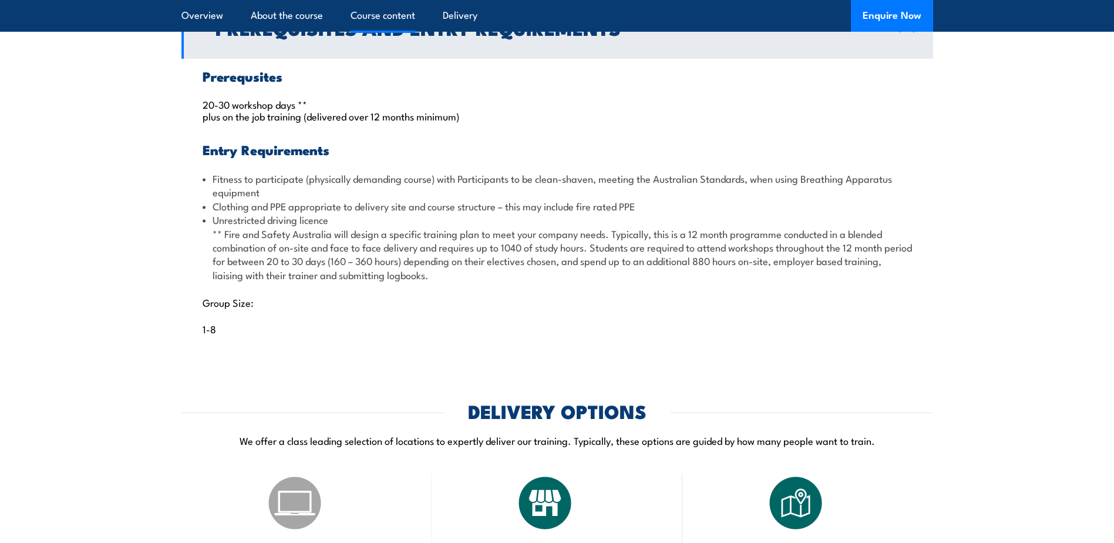
scroll to position [1218, 0]
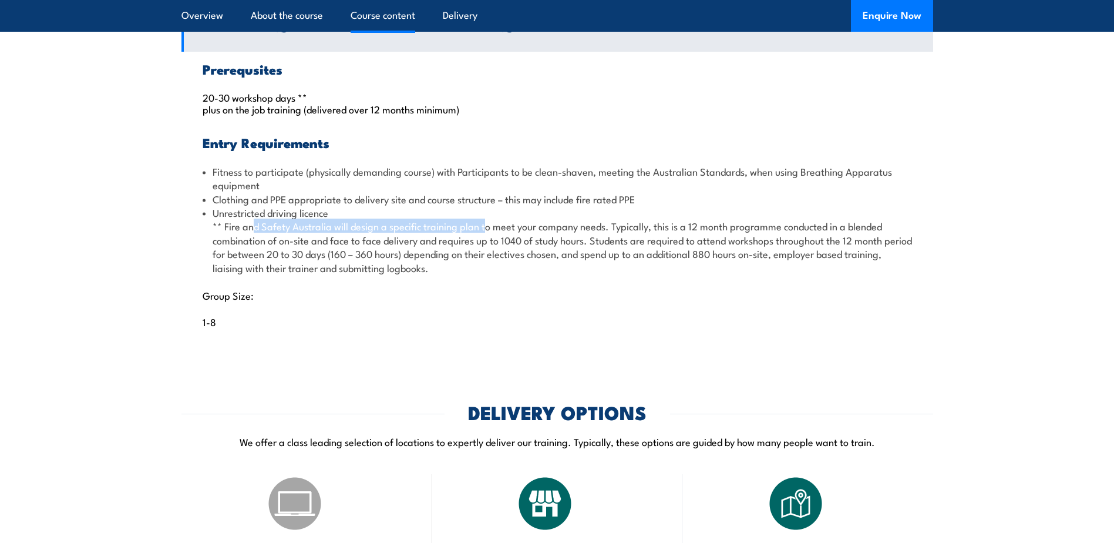
drag, startPoint x: 242, startPoint y: 255, endPoint x: 513, endPoint y: 253, distance: 271.4
click at [513, 253] on li "Unrestricted driving licence ** Fire and Safety Australia will design a specifi…" at bounding box center [558, 240] width 710 height 69
click at [617, 254] on li "Unrestricted driving licence ** Fire and Safety Australia will design a specifi…" at bounding box center [558, 240] width 710 height 69
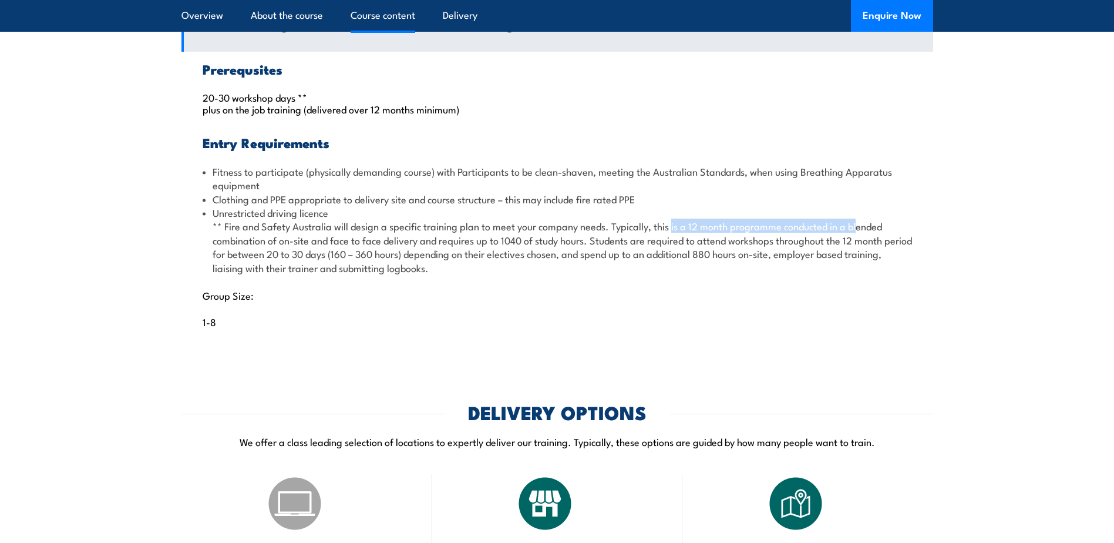
drag, startPoint x: 722, startPoint y: 253, endPoint x: 852, endPoint y: 260, distance: 130.0
click at [852, 260] on li "Unrestricted driving licence ** Fire and Safety Australia will design a specifi…" at bounding box center [558, 240] width 710 height 69
drag, startPoint x: 852, startPoint y: 260, endPoint x: 825, endPoint y: 252, distance: 27.7
click at [825, 256] on li "Unrestricted driving licence ** Fire and Safety Australia will design a specifi…" at bounding box center [558, 240] width 710 height 69
drag, startPoint x: 600, startPoint y: 202, endPoint x: 689, endPoint y: 204, distance: 88.7
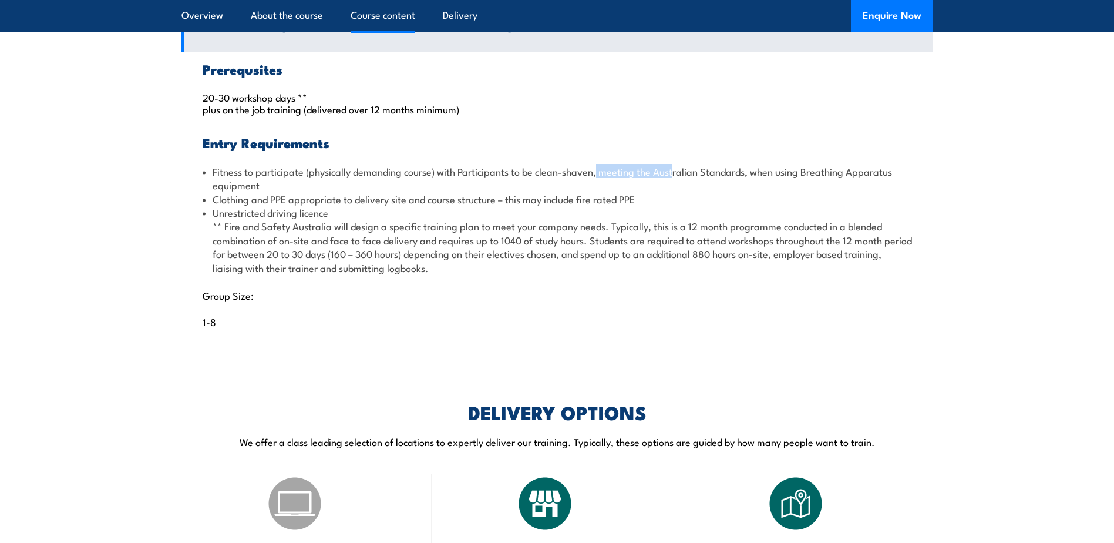
click at [689, 192] on li "Fitness to participate (physically demanding course) with Participants to be cl…" at bounding box center [558, 178] width 710 height 28
drag, startPoint x: 689, startPoint y: 204, endPoint x: 549, endPoint y: 228, distance: 141.8
click at [604, 247] on li "Unrestricted driving licence ** Fire and Safety Australia will design a specifi…" at bounding box center [558, 240] width 710 height 69
drag, startPoint x: 536, startPoint y: 228, endPoint x: 613, endPoint y: 226, distance: 76.4
click at [613, 206] on li "Clothing and PPE appropriate to delivery site and course structure – this may i…" at bounding box center [558, 199] width 710 height 14
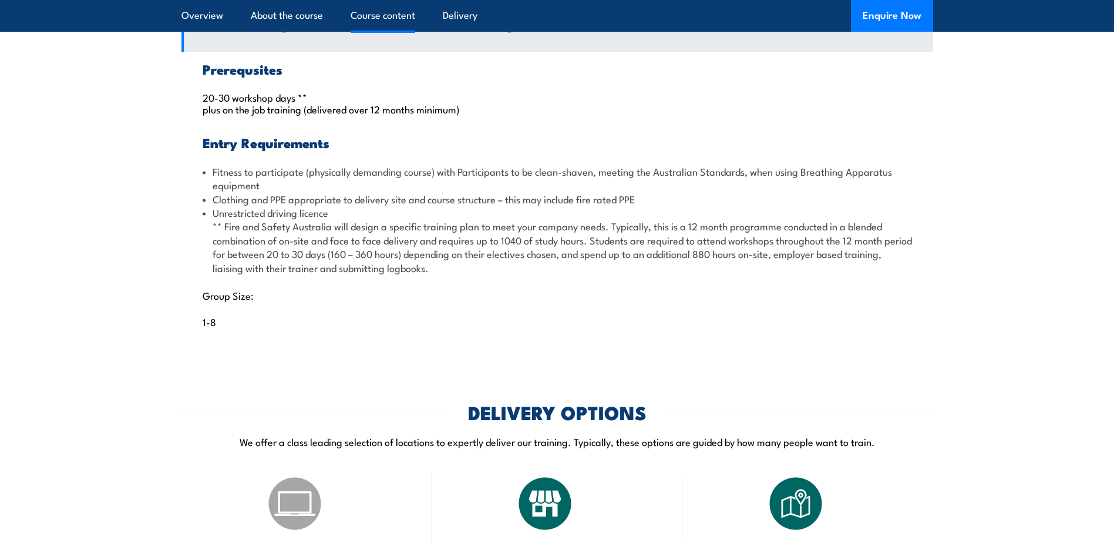
drag, startPoint x: 613, startPoint y: 226, endPoint x: 672, endPoint y: 263, distance: 70.2
click at [672, 263] on li "Unrestricted driving licence ** Fire and Safety Australia will design a specifi…" at bounding box center [558, 240] width 710 height 69
drag, startPoint x: 610, startPoint y: 269, endPoint x: 848, endPoint y: 269, distance: 237.9
click at [848, 269] on li "Unrestricted driving licence ** Fire and Safety Australia will design a specifi…" at bounding box center [558, 240] width 710 height 69
drag, startPoint x: 218, startPoint y: 287, endPoint x: 281, endPoint y: 283, distance: 62.9
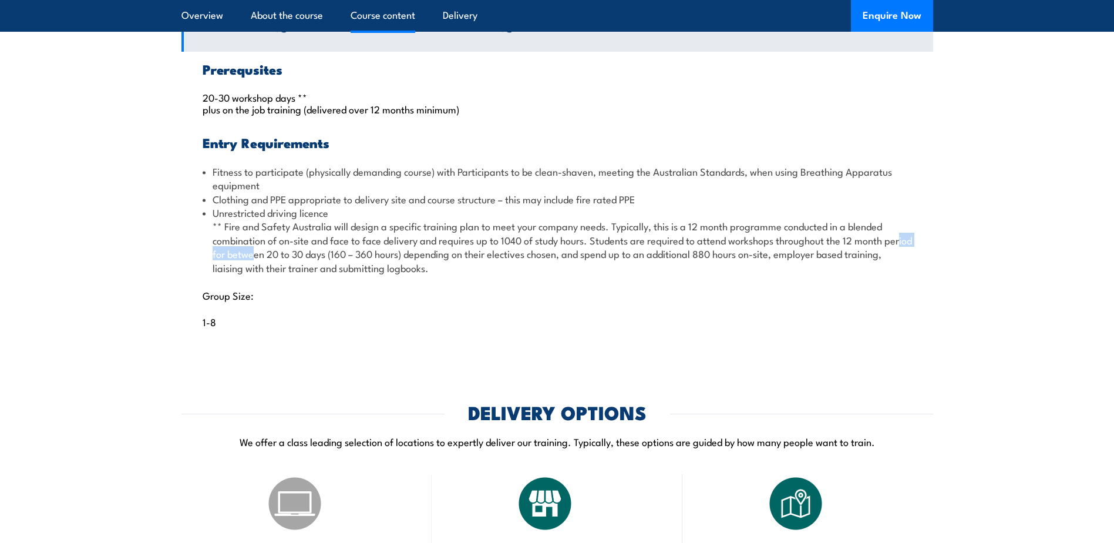
click at [281, 274] on li "Unrestricted driving licence ** Fire and Safety Australia will design a specifi…" at bounding box center [558, 240] width 710 height 69
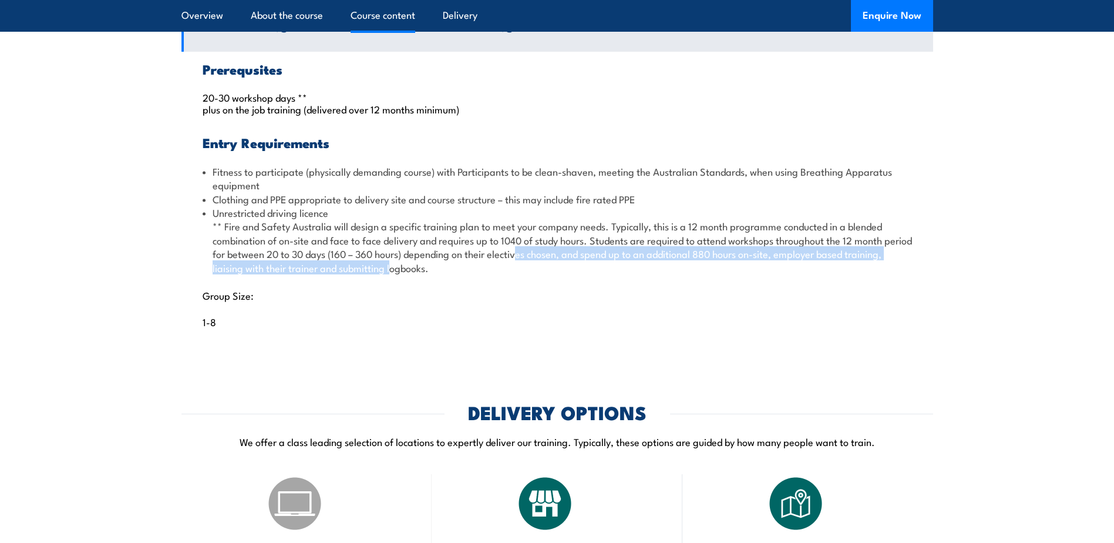
drag, startPoint x: 281, startPoint y: 283, endPoint x: 559, endPoint y: 287, distance: 277.8
click at [559, 274] on li "Unrestricted driving licence ** Fire and Safety Australia will design a specifi…" at bounding box center [558, 240] width 710 height 69
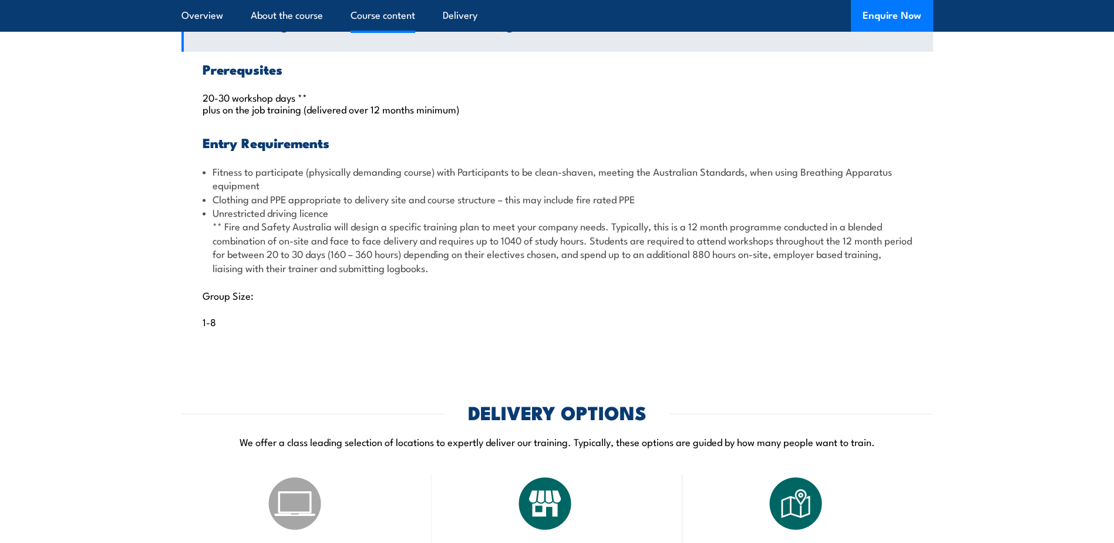
drag, startPoint x: 559, startPoint y: 287, endPoint x: 537, endPoint y: 311, distance: 32.0
click at [542, 327] on p "1-8" at bounding box center [558, 321] width 710 height 12
drag, startPoint x: 462, startPoint y: 280, endPoint x: 606, endPoint y: 285, distance: 143.4
click at [606, 274] on li "Unrestricted driving licence ** Fire and Safety Australia will design a specifi…" at bounding box center [558, 240] width 710 height 69
drag, startPoint x: 606, startPoint y: 285, endPoint x: 667, endPoint y: 286, distance: 61.7
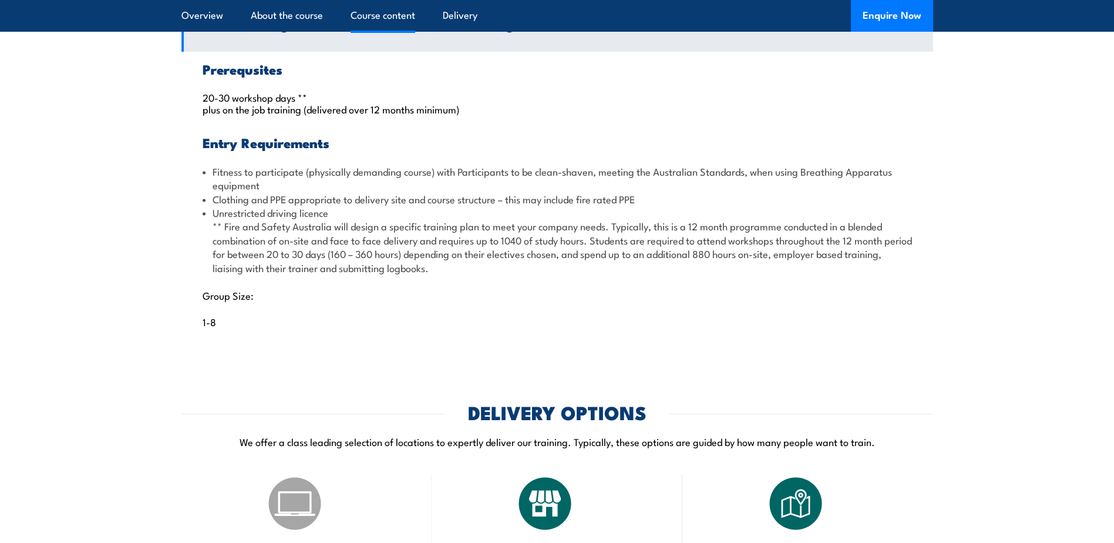
click at [655, 274] on li "Unrestricted driving licence ** Fire and Safety Australia will design a specifi…" at bounding box center [558, 240] width 710 height 69
drag, startPoint x: 621, startPoint y: 279, endPoint x: 611, endPoint y: 281, distance: 9.7
click at [611, 274] on li "Unrestricted driving licence ** Fire and Safety Australia will design a specifi…" at bounding box center [558, 240] width 710 height 69
drag, startPoint x: 611, startPoint y: 281, endPoint x: 599, endPoint y: 283, distance: 13.0
click at [592, 274] on li "Unrestricted driving licence ** Fire and Safety Australia will design a specifi…" at bounding box center [558, 240] width 710 height 69
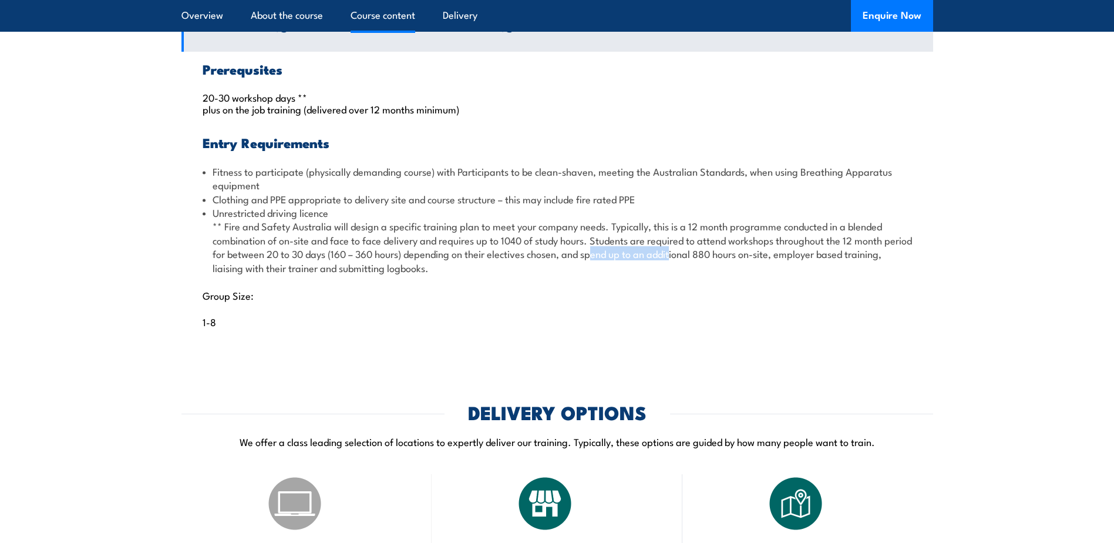
drag, startPoint x: 684, startPoint y: 280, endPoint x: 711, endPoint y: 280, distance: 27.0
click at [711, 274] on li "Unrestricted driving licence ** Fire and Safety Australia will design a specifi…" at bounding box center [558, 240] width 710 height 69
click at [775, 274] on li "Unrestricted driving licence ** Fire and Safety Australia will design a specifi…" at bounding box center [558, 240] width 710 height 69
click at [460, 274] on li "Unrestricted driving licence ** Fire and Safety Australia will design a specifi…" at bounding box center [558, 240] width 710 height 69
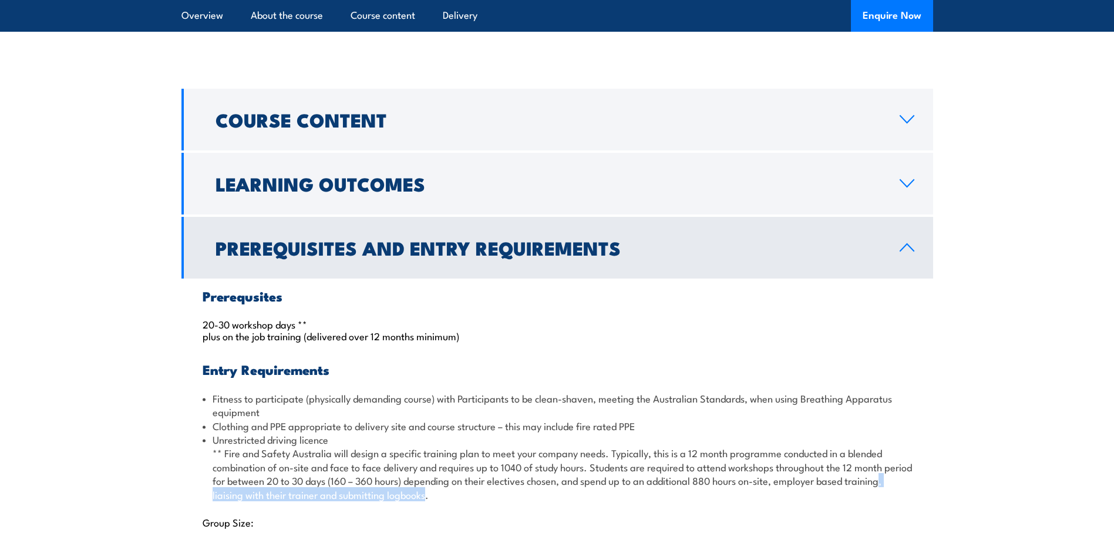
scroll to position [924, 0]
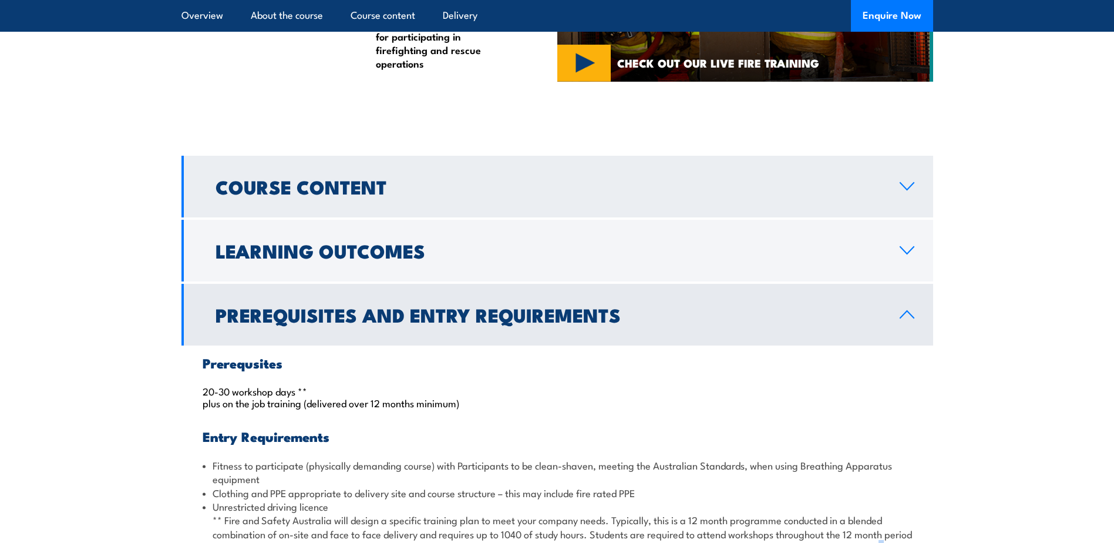
click at [349, 194] on h2 "Course Content" at bounding box center [548, 186] width 665 height 16
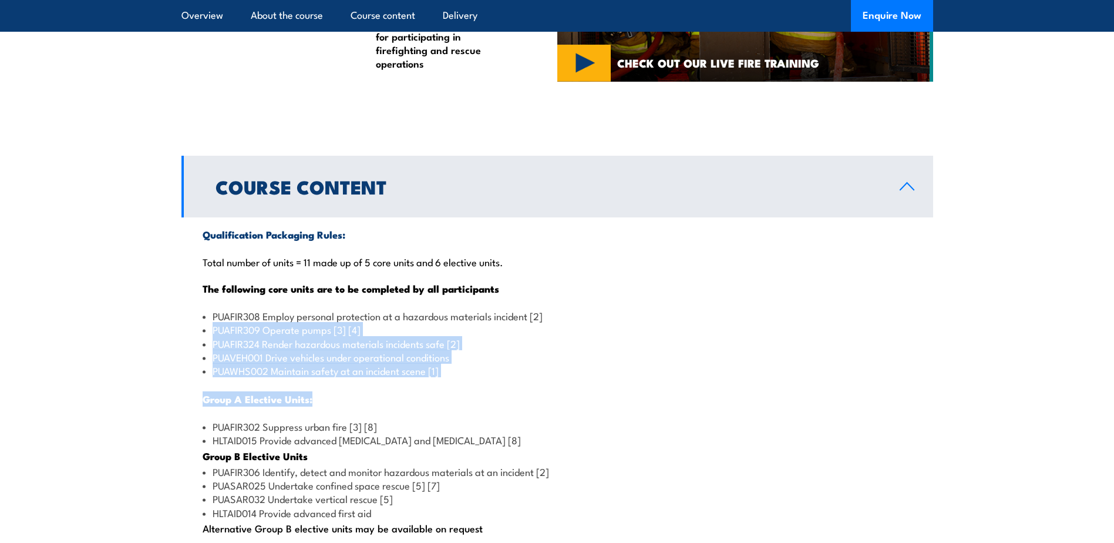
drag, startPoint x: 423, startPoint y: 407, endPoint x: 182, endPoint y: 349, distance: 248.3
click at [182, 349] on div "Qualification Packaging Rules: Total number of units = 11 made up of 5 core uni…" at bounding box center [557, 420] width 752 height 406
drag, startPoint x: 182, startPoint y: 349, endPoint x: 293, endPoint y: 373, distance: 113.6
click at [280, 350] on li "PUAFIR324 Render hazardous materials incidents safe [2]" at bounding box center [558, 344] width 710 height 14
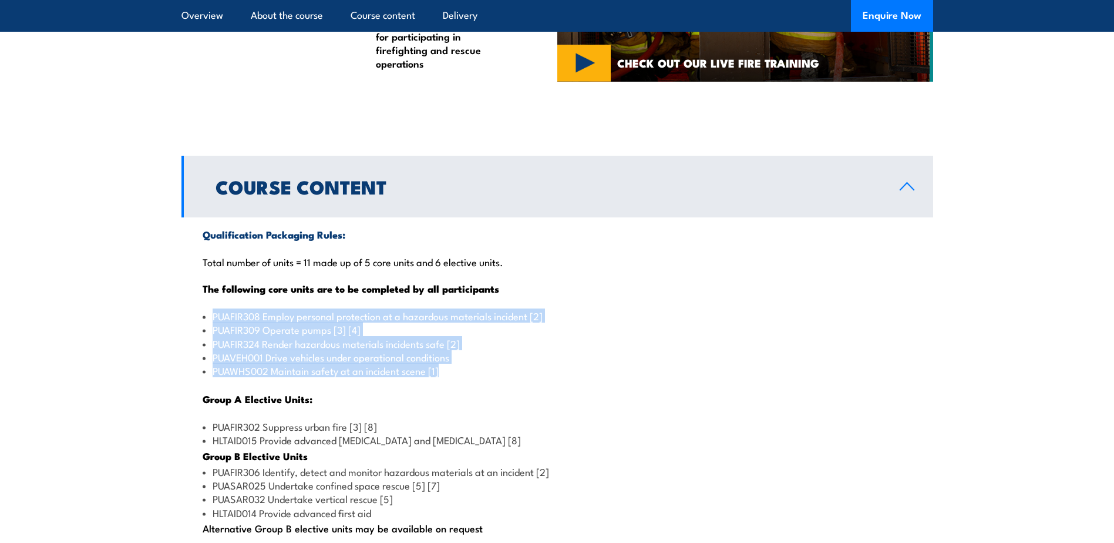
drag, startPoint x: 498, startPoint y: 395, endPoint x: 197, endPoint y: 340, distance: 306.2
click at [197, 340] on div "Qualification Packaging Rules: Total number of units = 11 made up of 5 core uni…" at bounding box center [557, 420] width 752 height 406
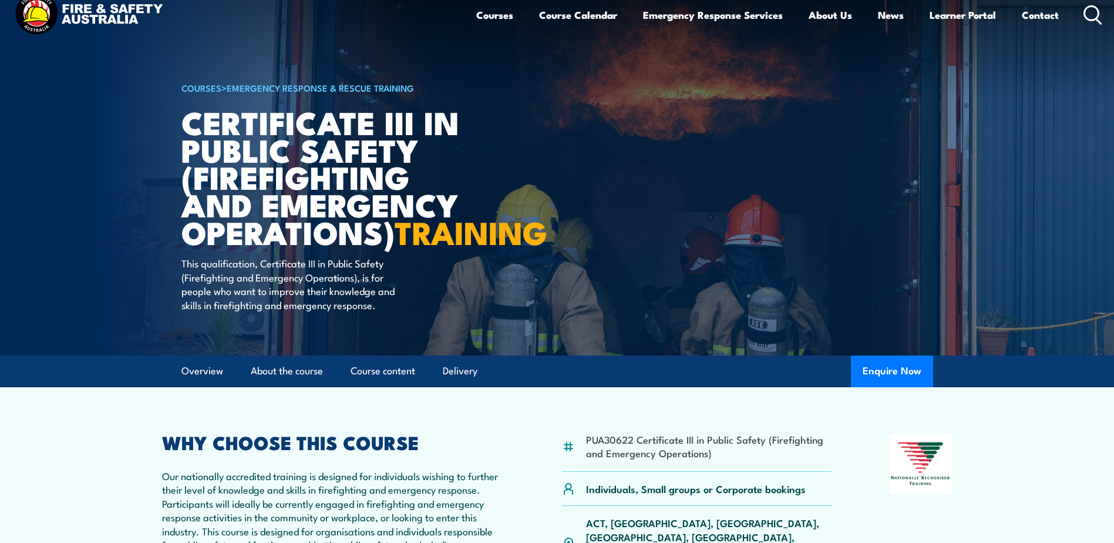
scroll to position [0, 0]
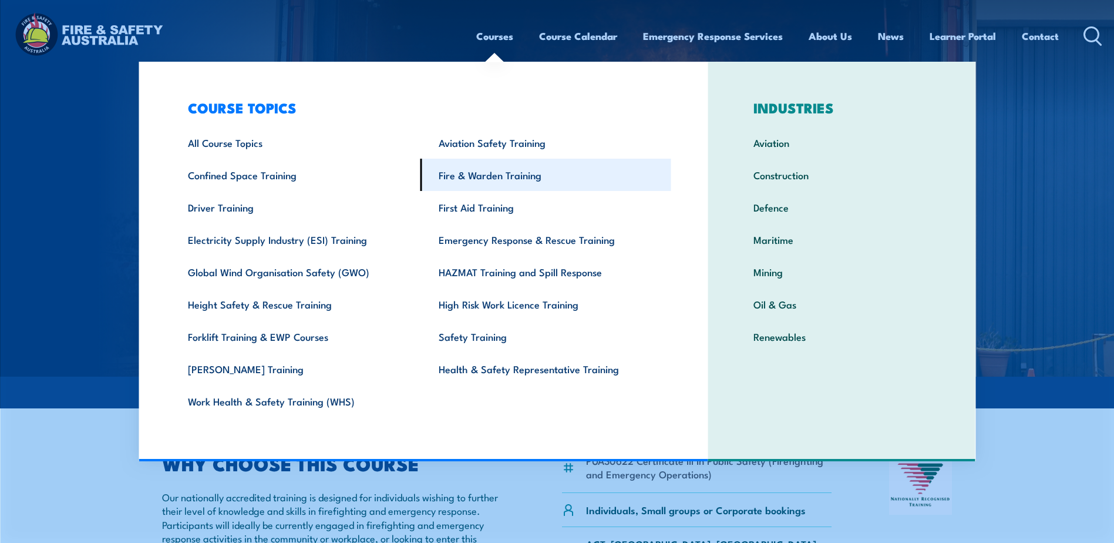
click at [497, 179] on link "Fire & Warden Training" at bounding box center [546, 175] width 251 height 32
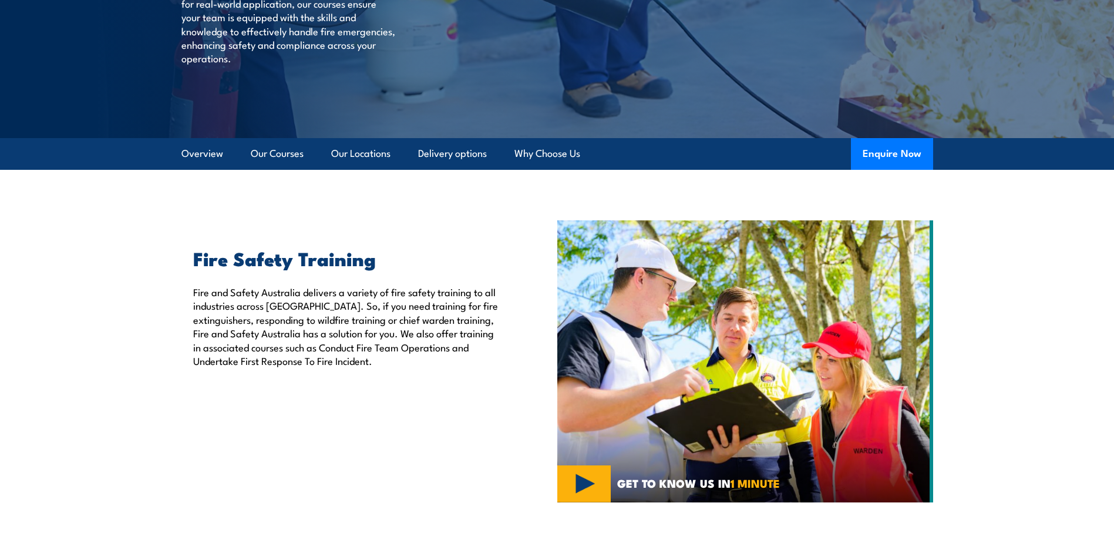
scroll to position [176, 0]
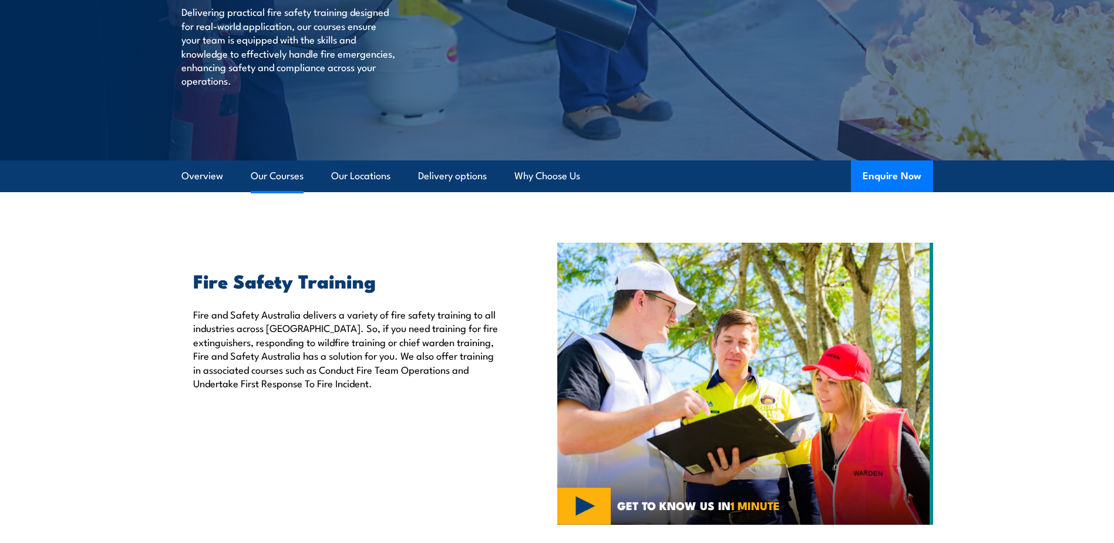
click at [287, 178] on link "Our Courses" at bounding box center [277, 175] width 53 height 31
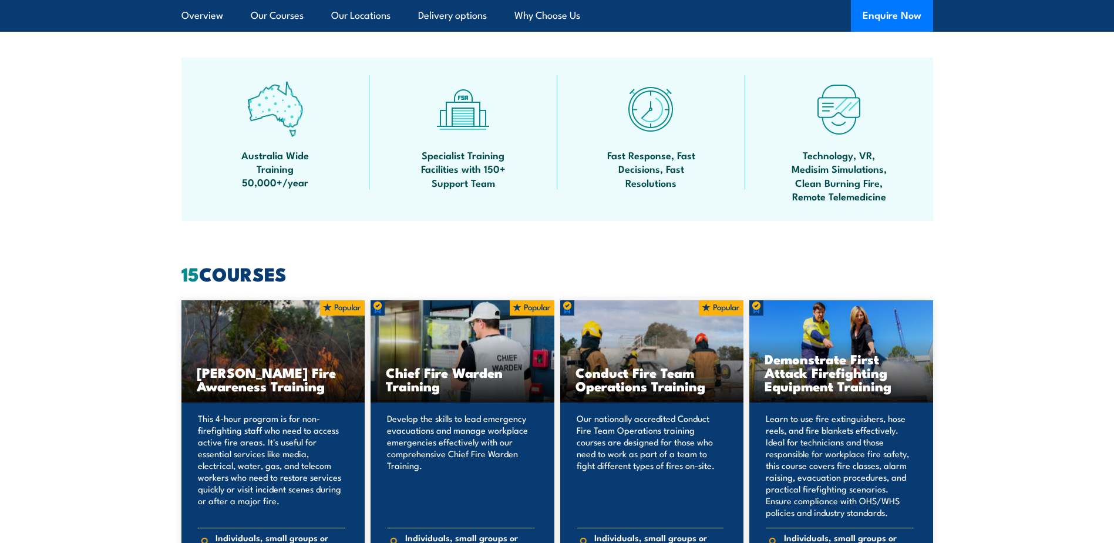
scroll to position [891, 0]
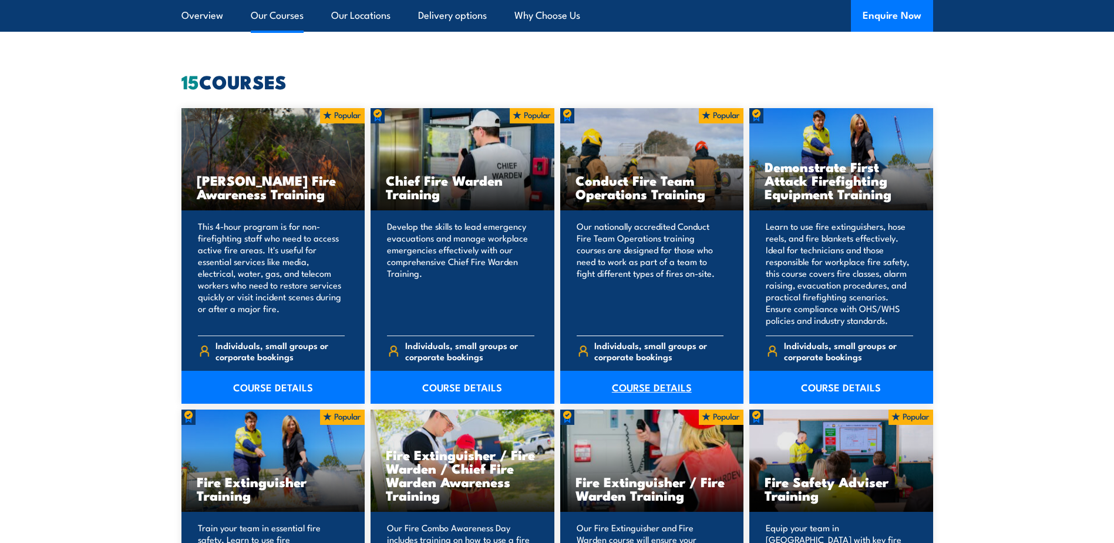
click at [647, 390] on link "COURSE DETAILS" at bounding box center [652, 387] width 184 height 33
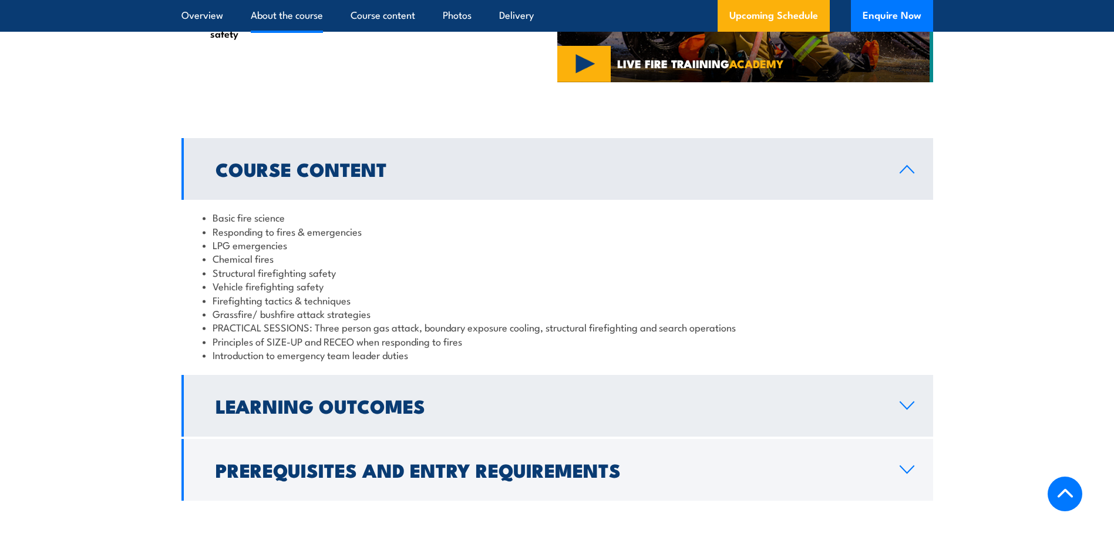
scroll to position [998, 0]
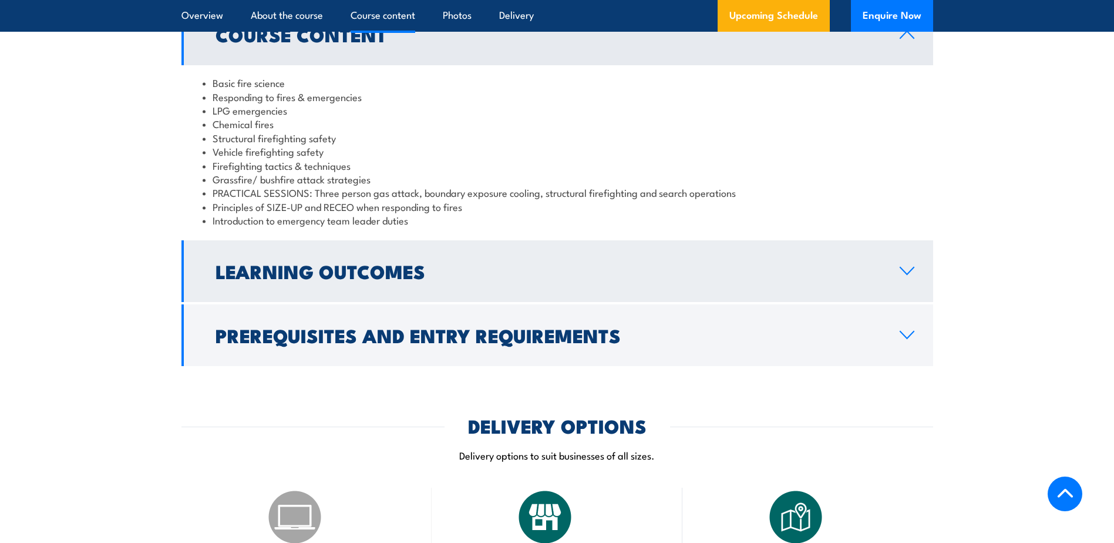
click at [273, 276] on h2 "Learning Outcomes" at bounding box center [548, 271] width 665 height 16
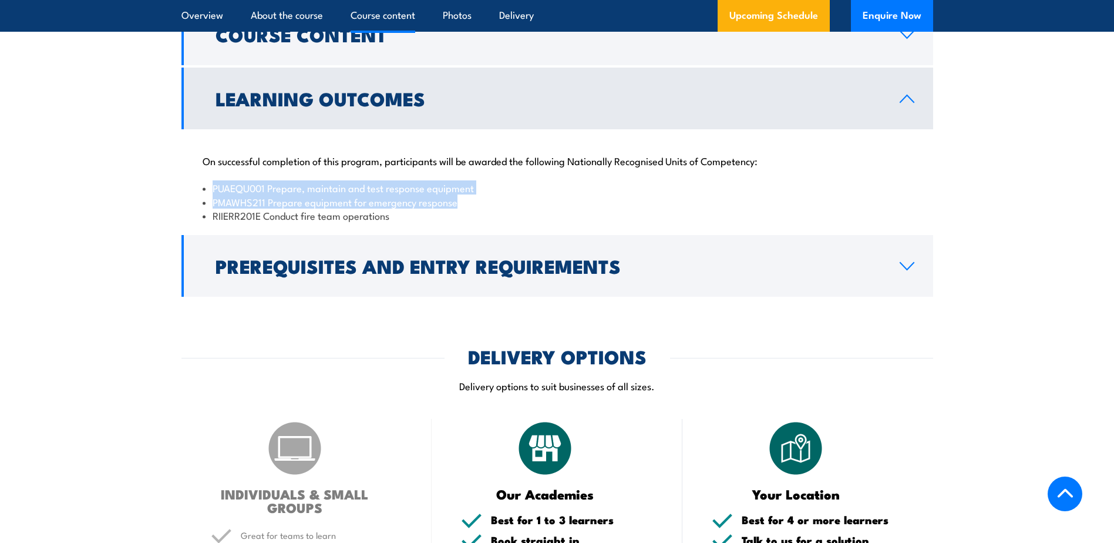
drag, startPoint x: 420, startPoint y: 212, endPoint x: 207, endPoint y: 201, distance: 212.9
click at [207, 201] on ul "PUAEQU001 Prepare, maintain and test response equipment PMAWHS211 Prepare equip…" at bounding box center [558, 201] width 710 height 41
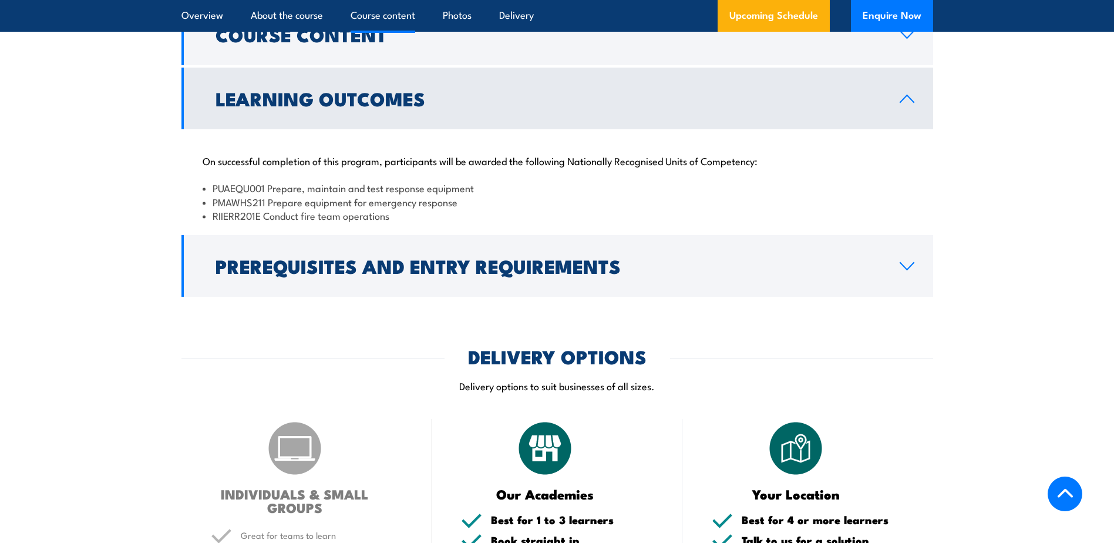
drag, startPoint x: 207, startPoint y: 201, endPoint x: 375, endPoint y: 224, distance: 169.5
click at [375, 222] on li "RIIERR201E Conduct fire team operations" at bounding box center [558, 216] width 710 height 14
drag, startPoint x: 396, startPoint y: 227, endPoint x: 207, endPoint y: 227, distance: 189.1
click at [207, 222] on li "RIIERR201E Conduct fire team operations" at bounding box center [558, 216] width 710 height 14
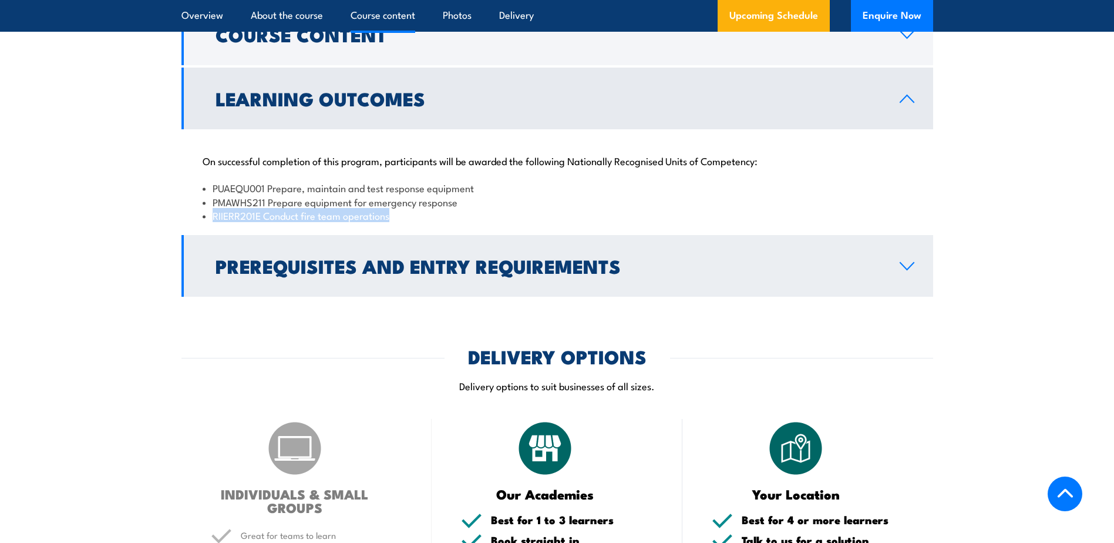
drag, startPoint x: 207, startPoint y: 227, endPoint x: 277, endPoint y: 268, distance: 81.6
click at [277, 268] on h2 "Prerequisites and Entry Requirements" at bounding box center [548, 265] width 665 height 16
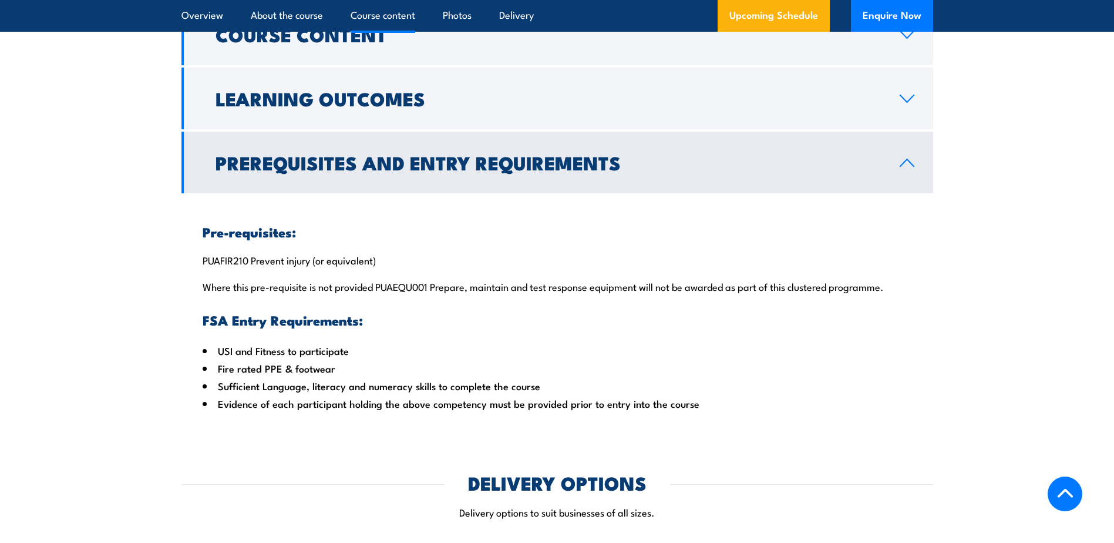
click at [311, 170] on h2 "Prerequisites and Entry Requirements" at bounding box center [548, 162] width 665 height 16
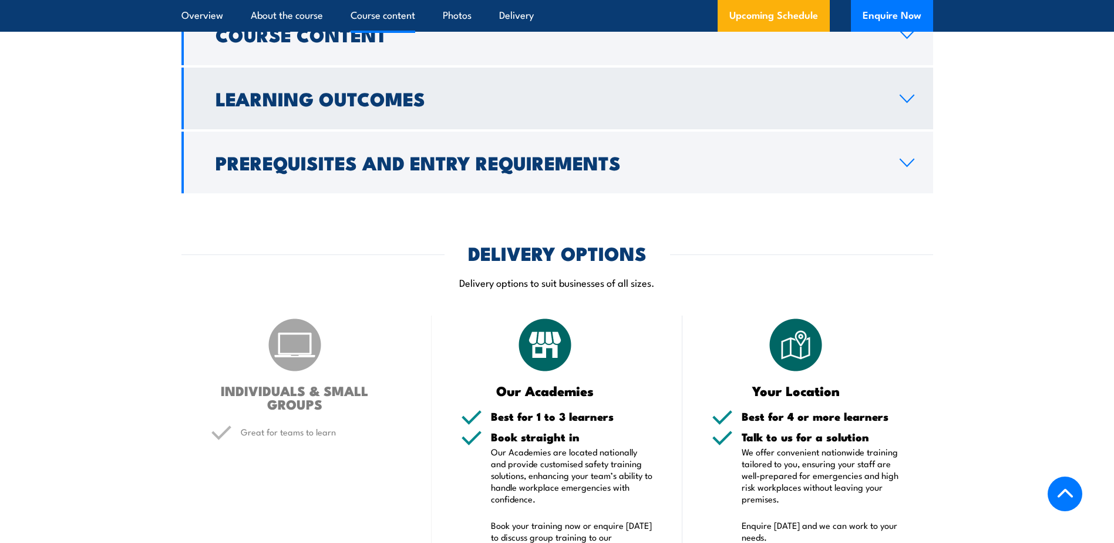
click at [336, 106] on h2 "Learning Outcomes" at bounding box center [548, 98] width 665 height 16
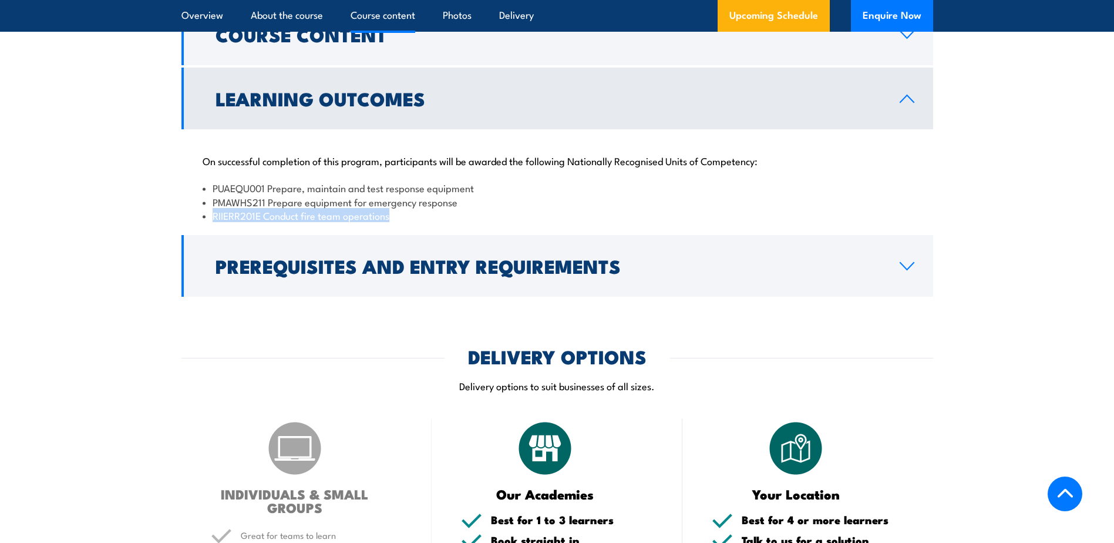
click at [342, 129] on link "Learning Outcomes" at bounding box center [557, 99] width 752 height 62
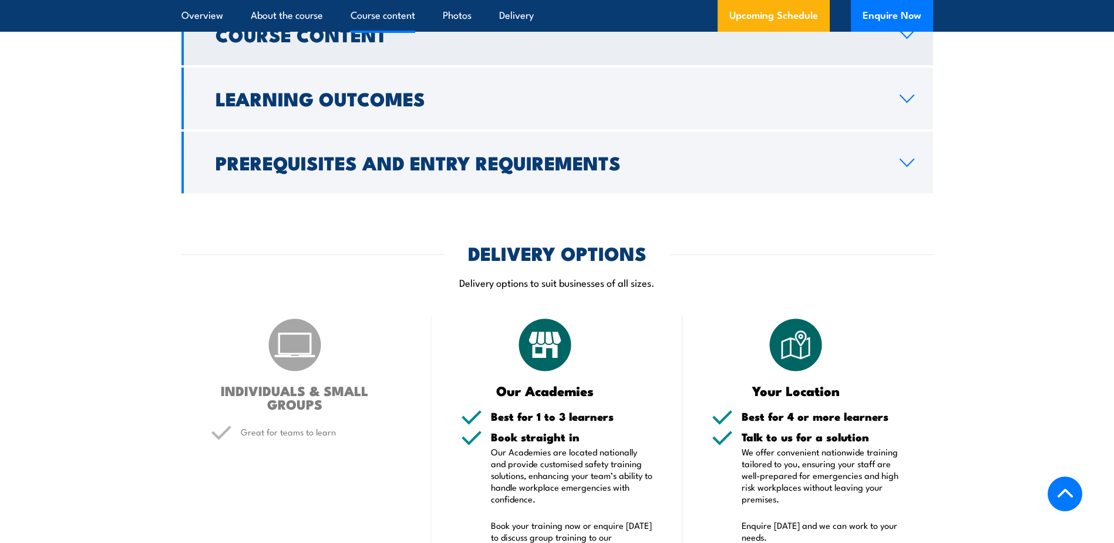
click at [357, 42] on h2 "Course Content" at bounding box center [548, 34] width 665 height 16
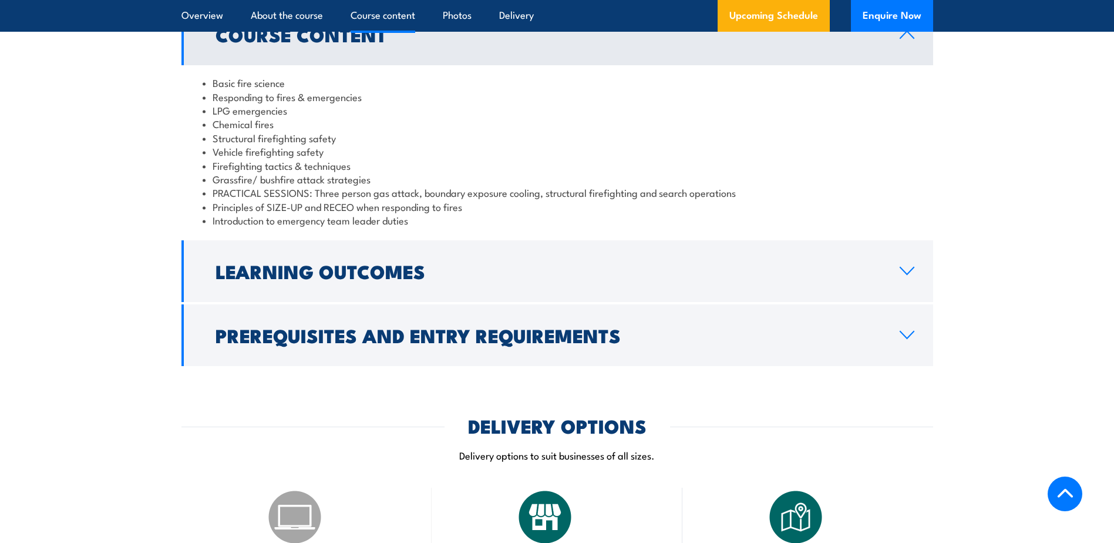
click at [371, 42] on h2 "Course Content" at bounding box center [548, 34] width 665 height 16
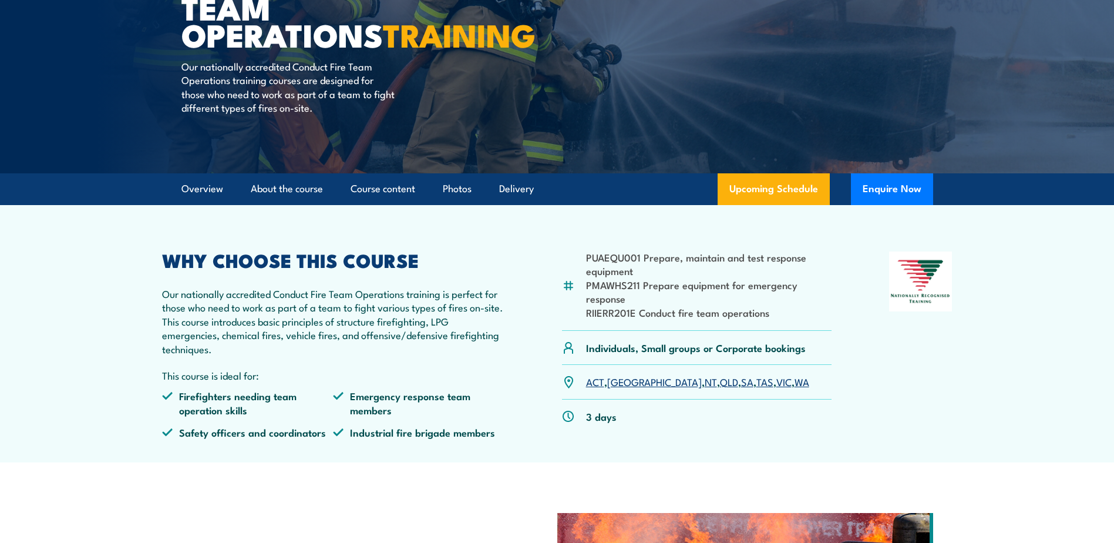
scroll to position [0, 0]
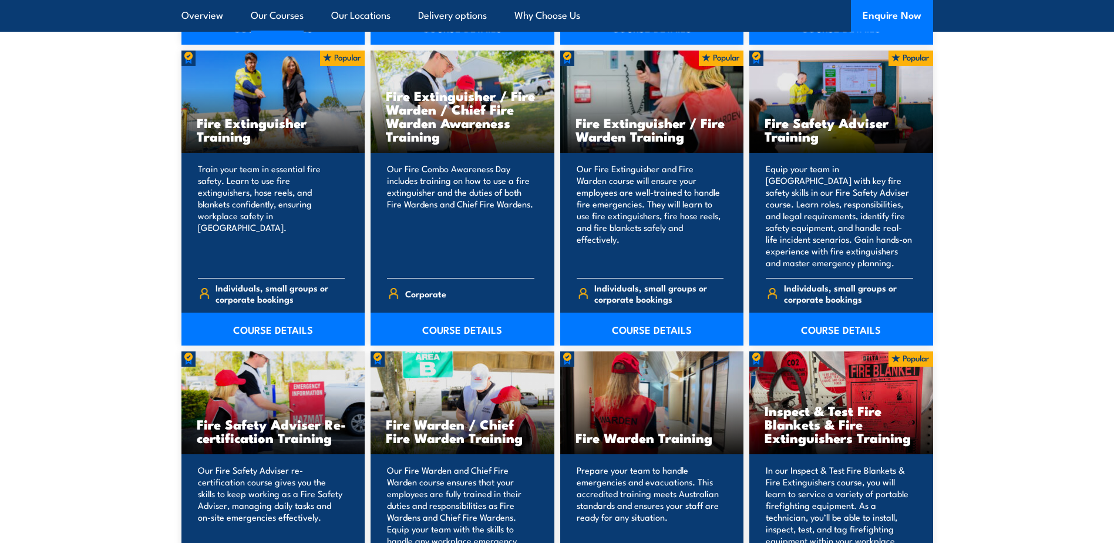
scroll to position [1243, 0]
